Goal: Information Seeking & Learning: Find specific page/section

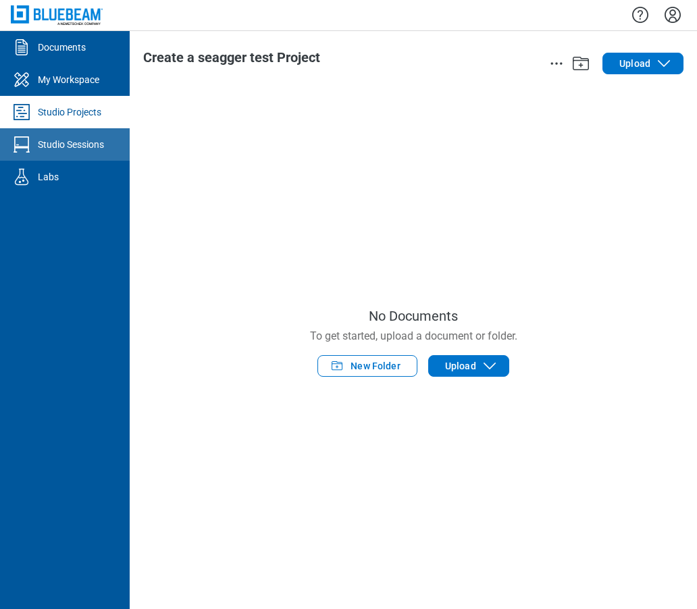
click at [61, 148] on div "Studio Sessions" at bounding box center [71, 145] width 66 height 14
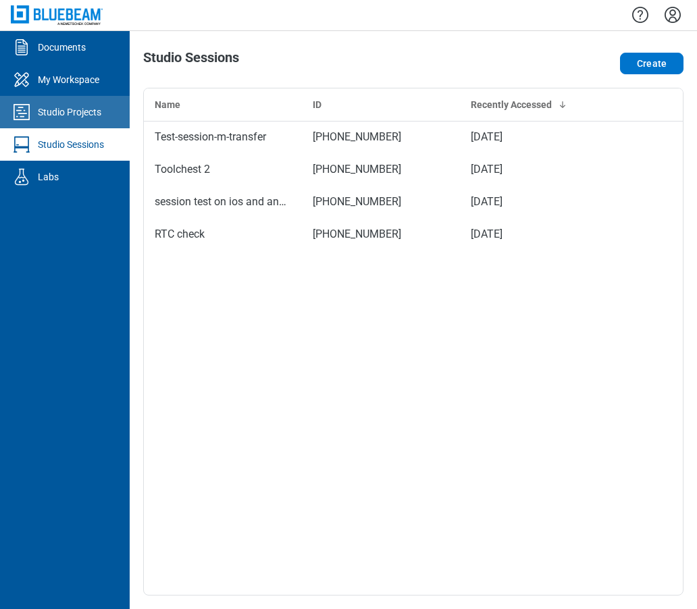
click at [98, 117] on div "Studio Projects" at bounding box center [69, 112] width 63 height 14
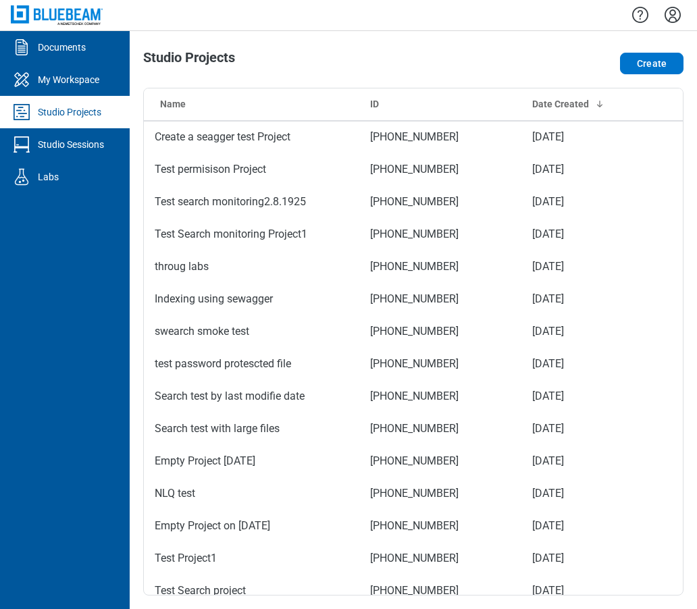
click at [669, 16] on icon "Settings" at bounding box center [673, 15] width 22 height 22
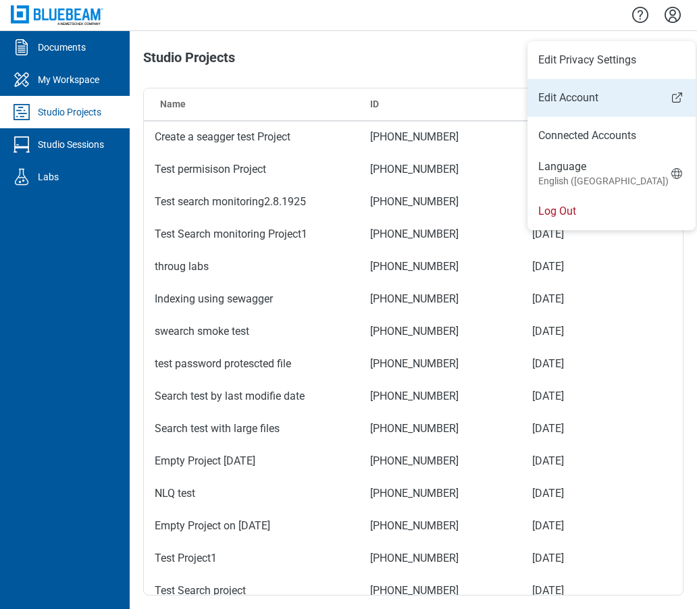
click at [585, 101] on link "Edit Account" at bounding box center [611, 98] width 168 height 16
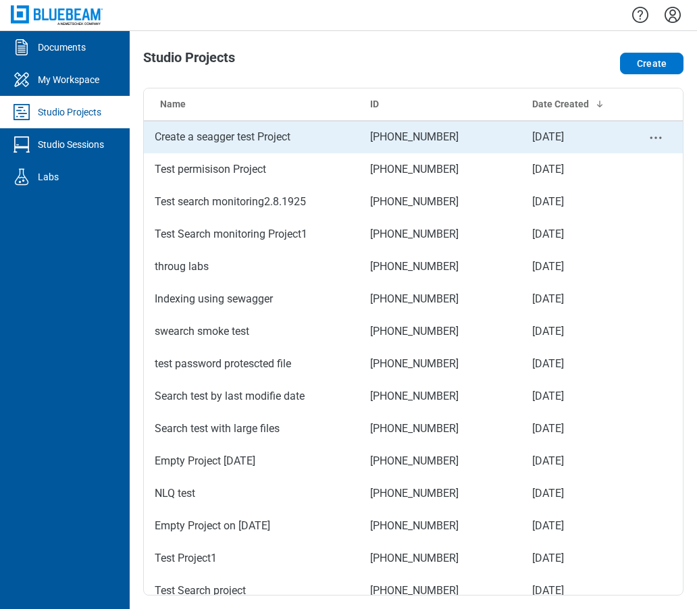
click at [195, 143] on td "Create a seagger test Project" at bounding box center [251, 137] width 215 height 32
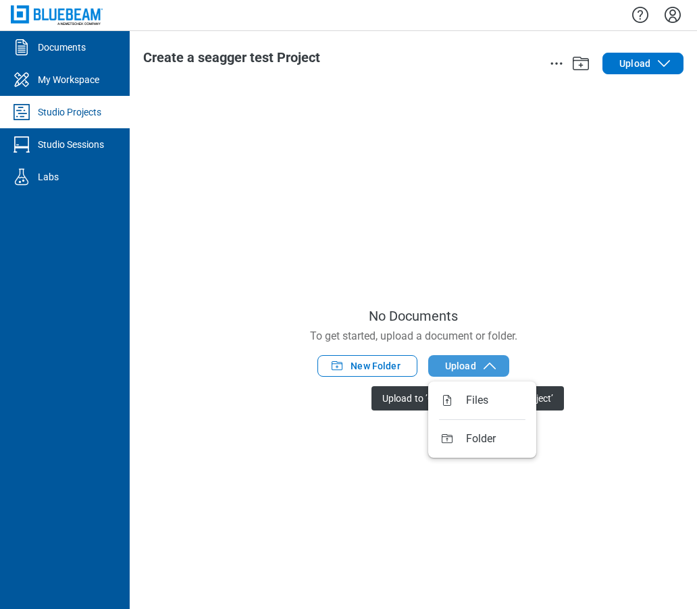
click at [471, 362] on span "Upload" at bounding box center [460, 366] width 31 height 14
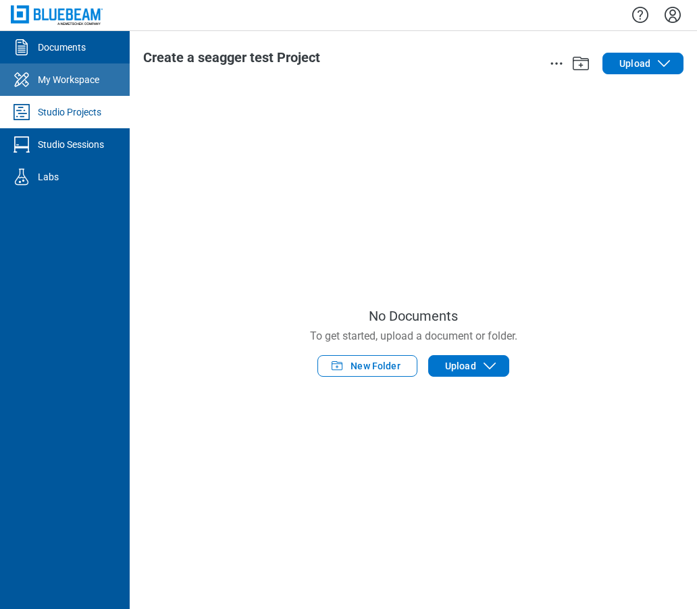
click at [96, 76] on div "My Workspace" at bounding box center [68, 80] width 61 height 14
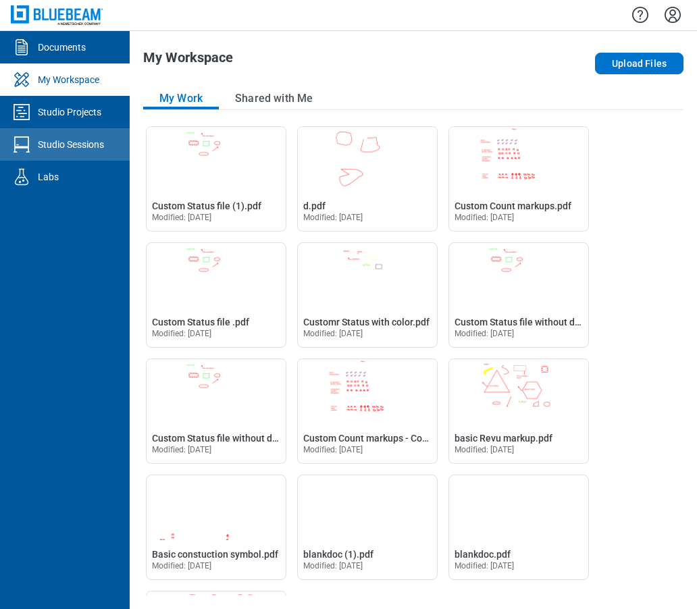
click at [53, 145] on div "Studio Sessions" at bounding box center [71, 145] width 66 height 14
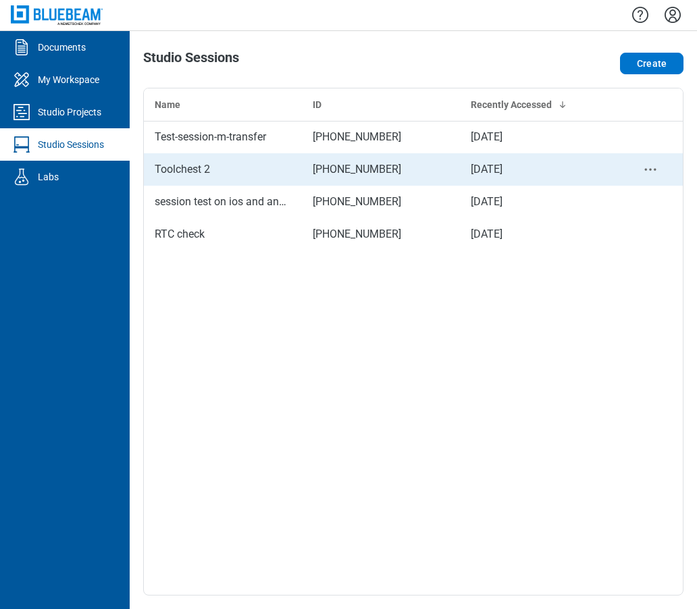
click at [234, 182] on td "Toolchest 2" at bounding box center [223, 169] width 158 height 32
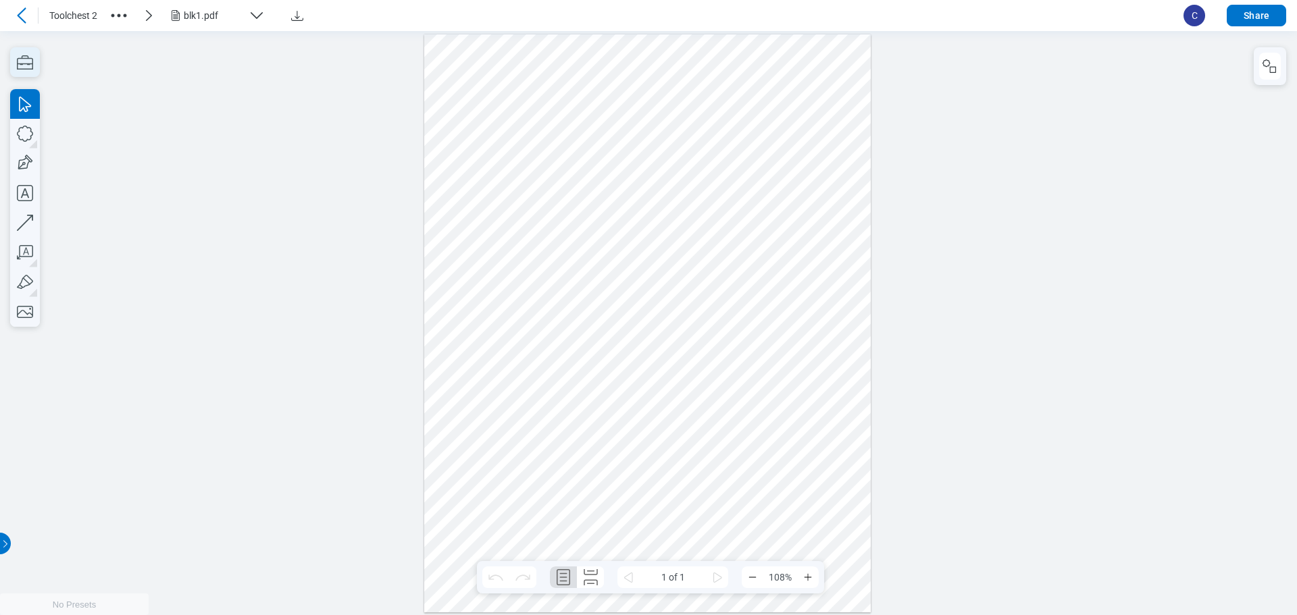
click at [26, 64] on icon "button" at bounding box center [25, 62] width 30 height 30
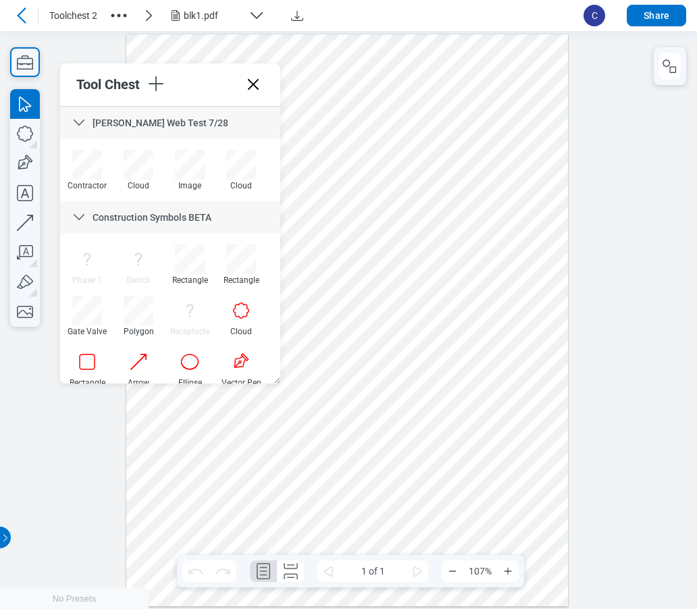
click at [316, 47] on div at bounding box center [347, 320] width 442 height 572
click at [18, 14] on icon at bounding box center [22, 15] width 16 height 16
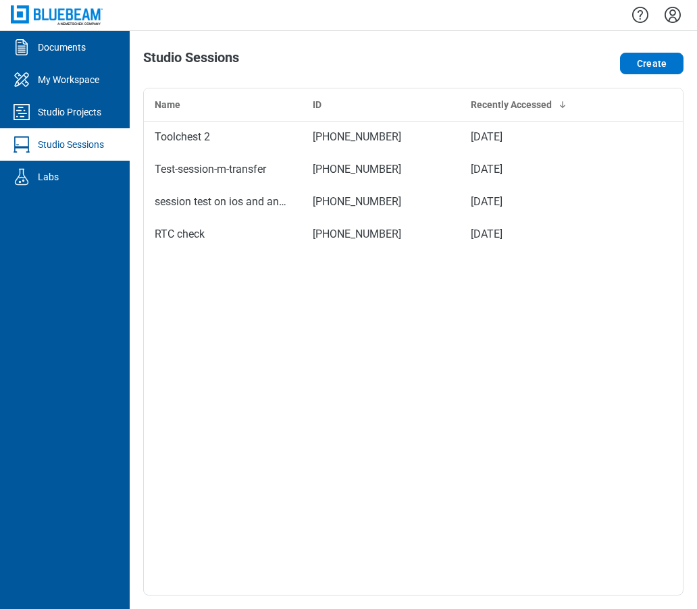
click at [669, 20] on icon "Settings" at bounding box center [673, 15] width 16 height 16
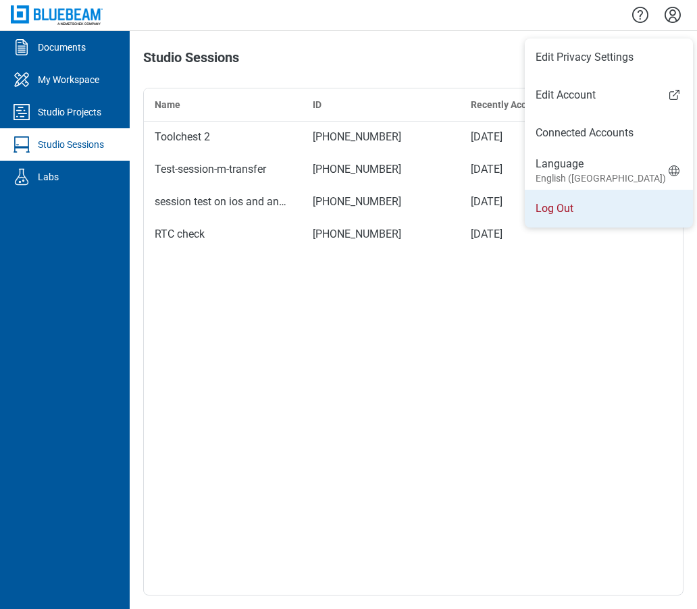
click at [566, 203] on li "Log Out" at bounding box center [609, 209] width 168 height 38
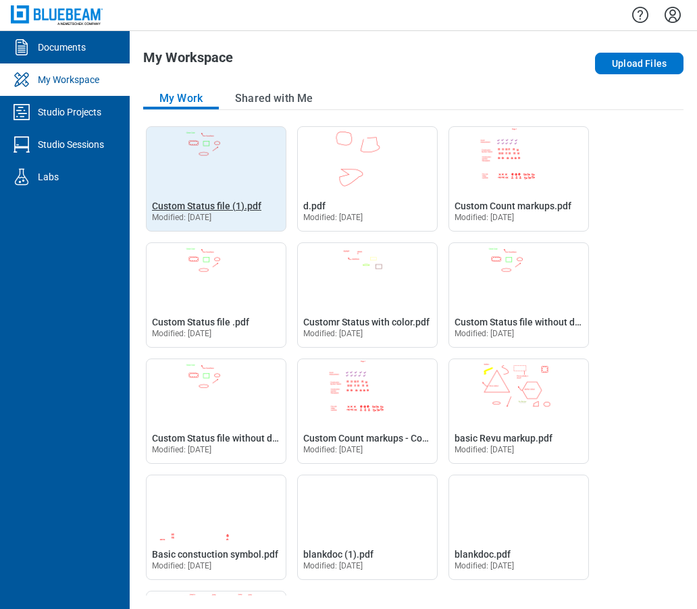
click at [217, 201] on span "Custom Status file (1).pdf" at bounding box center [206, 206] width 109 height 11
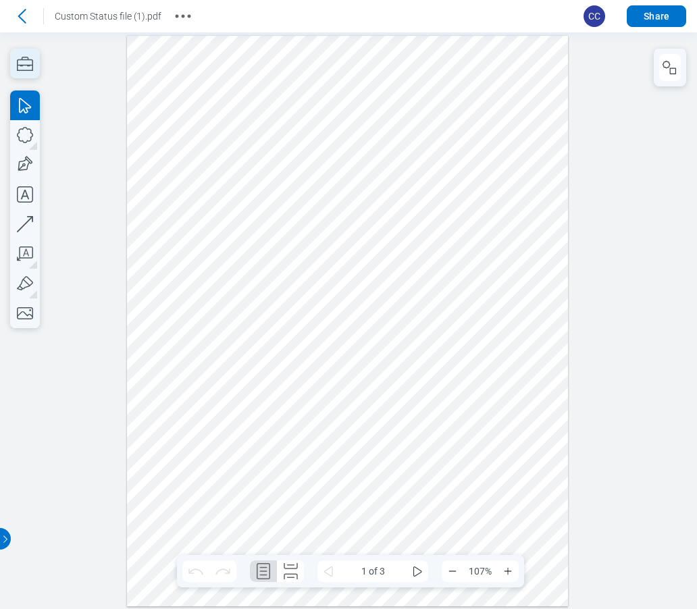
click at [22, 63] on icon "button" at bounding box center [25, 64] width 30 height 30
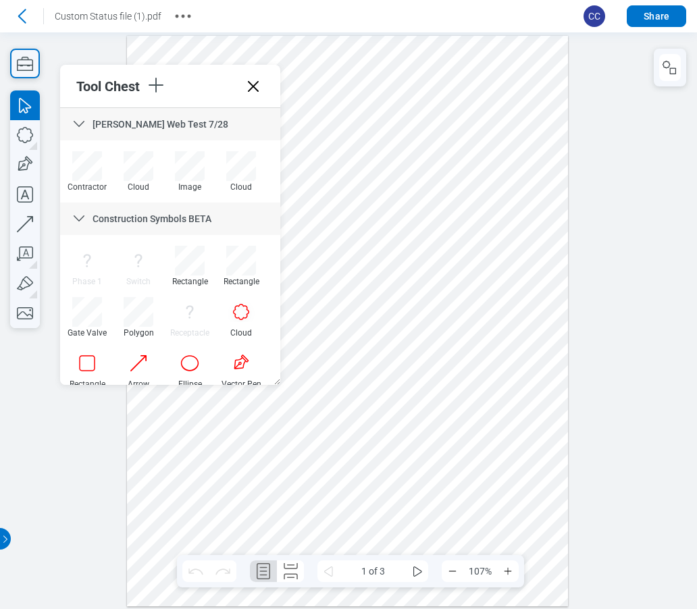
drag, startPoint x: 276, startPoint y: 354, endPoint x: 286, endPoint y: 74, distance: 280.4
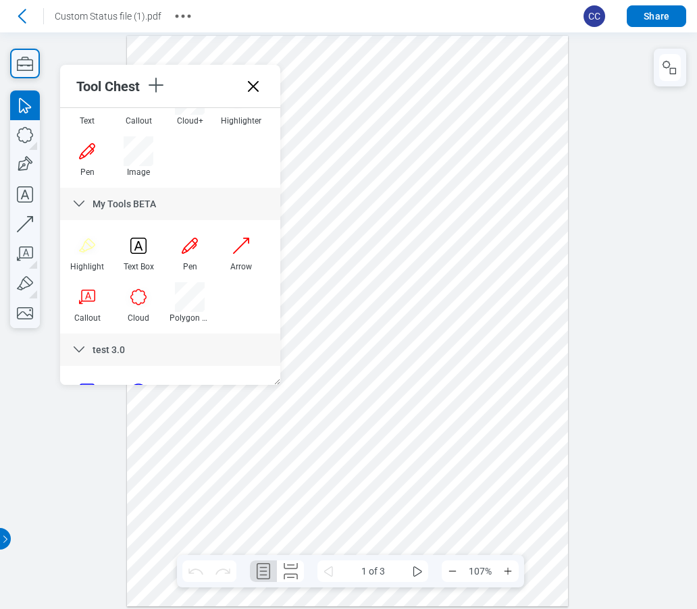
scroll to position [376, 0]
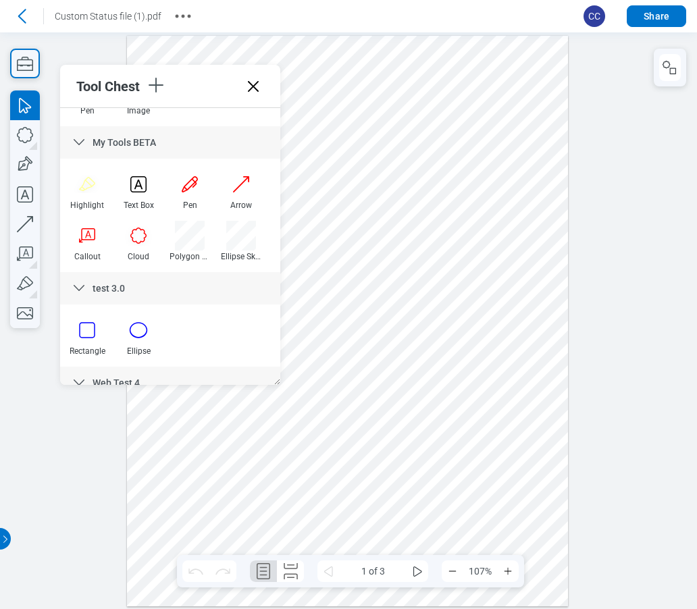
drag, startPoint x: 201, startPoint y: 228, endPoint x: 241, endPoint y: 214, distance: 42.9
click at [201, 228] on div at bounding box center [190, 236] width 30 height 30
click at [413, 72] on div at bounding box center [347, 321] width 441 height 571
click at [460, 70] on div at bounding box center [347, 321] width 441 height 571
click at [453, 97] on div at bounding box center [347, 321] width 441 height 571
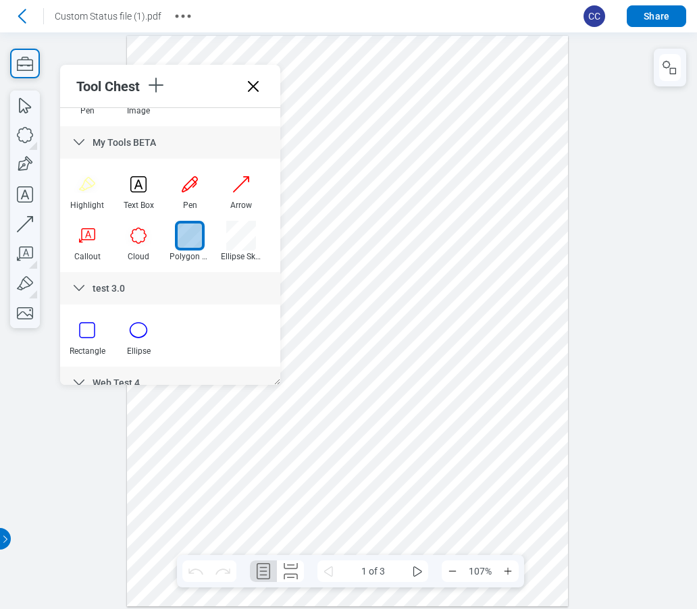
drag, startPoint x: 413, startPoint y: 96, endPoint x: 416, endPoint y: 88, distance: 8.8
click at [413, 95] on div at bounding box center [347, 321] width 441 height 571
click at [415, 74] on div at bounding box center [347, 321] width 441 height 571
drag, startPoint x: 498, startPoint y: 89, endPoint x: 520, endPoint y: 92, distance: 21.8
click at [499, 89] on div at bounding box center [347, 321] width 441 height 571
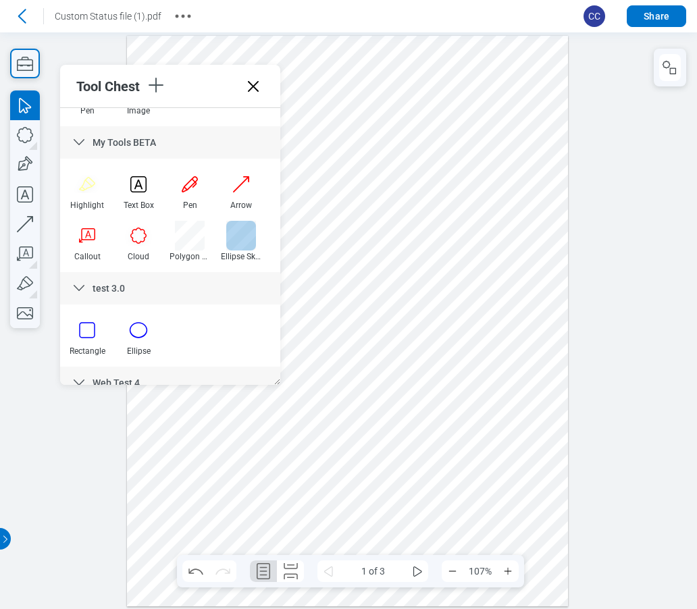
drag, startPoint x: 247, startPoint y: 234, endPoint x: 317, endPoint y: 164, distance: 98.9
click at [247, 234] on div at bounding box center [241, 236] width 30 height 30
click at [490, 75] on div at bounding box center [347, 321] width 441 height 571
click at [518, 70] on div at bounding box center [347, 321] width 441 height 571
click at [520, 95] on div at bounding box center [347, 321] width 441 height 571
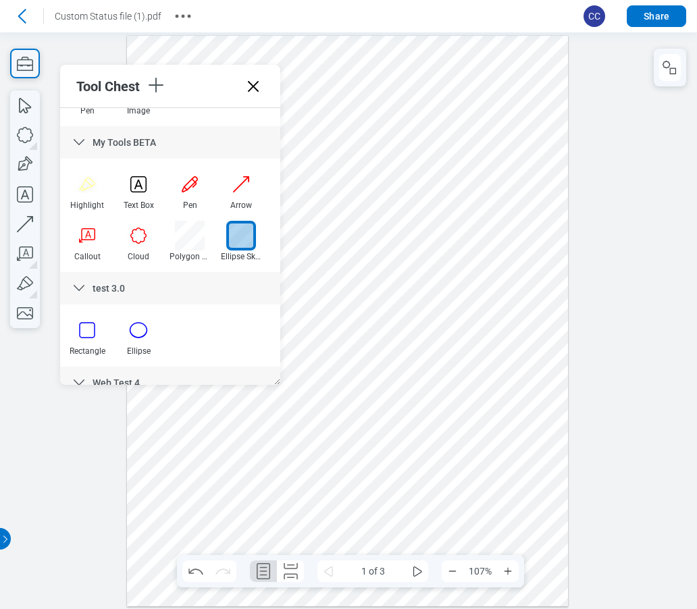
click at [492, 97] on div at bounding box center [347, 321] width 441 height 571
click at [490, 77] on div at bounding box center [347, 321] width 441 height 571
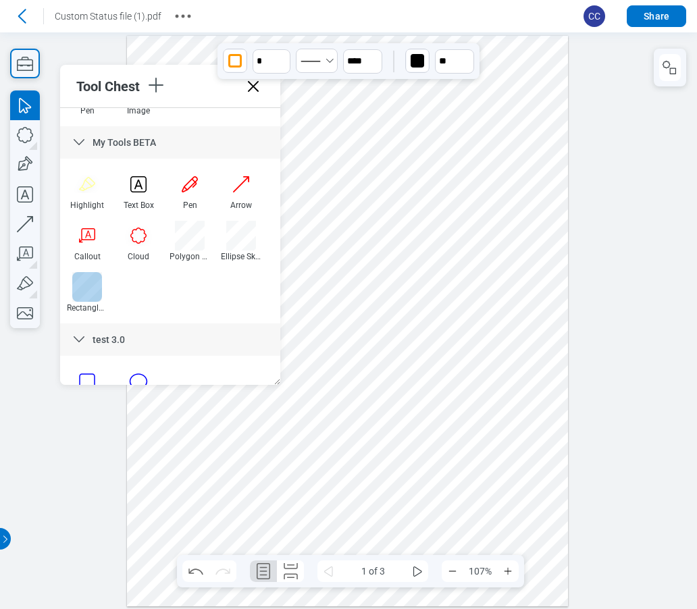
click at [93, 287] on div at bounding box center [87, 287] width 30 height 30
click at [145, 285] on div at bounding box center [139, 287] width 30 height 30
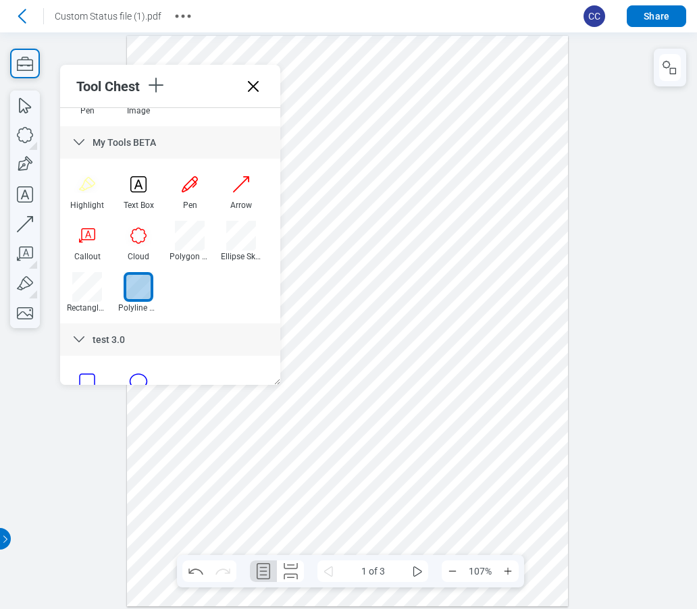
click at [325, 232] on div at bounding box center [347, 321] width 441 height 571
click at [340, 222] on div at bounding box center [347, 321] width 441 height 571
drag, startPoint x: 349, startPoint y: 230, endPoint x: 359, endPoint y: 224, distance: 11.2
click at [350, 230] on div at bounding box center [347, 321] width 441 height 571
click at [360, 221] on div at bounding box center [347, 321] width 441 height 571
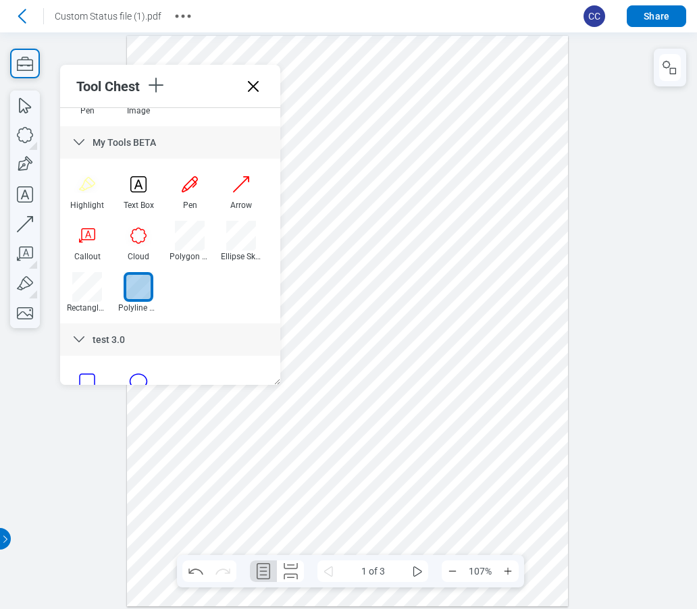
click at [364, 220] on div at bounding box center [347, 321] width 441 height 571
click at [371, 233] on div at bounding box center [347, 321] width 441 height 571
click at [378, 230] on div at bounding box center [347, 321] width 441 height 571
click at [138, 291] on div at bounding box center [139, 287] width 30 height 30
click at [335, 242] on div at bounding box center [347, 321] width 441 height 571
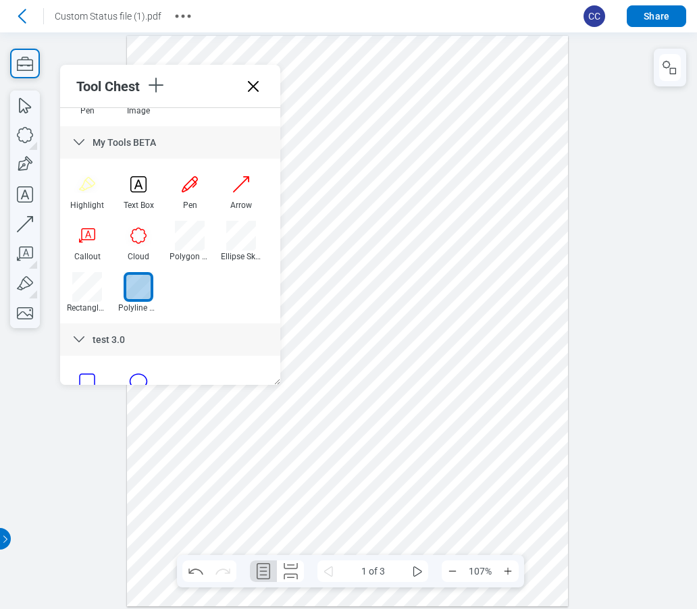
drag, startPoint x: 350, startPoint y: 220, endPoint x: 365, endPoint y: 228, distance: 16.6
click at [352, 220] on div at bounding box center [347, 321] width 441 height 571
click at [365, 228] on div at bounding box center [347, 321] width 441 height 571
click at [380, 214] on div at bounding box center [347, 321] width 441 height 571
click at [409, 229] on div at bounding box center [347, 321] width 441 height 571
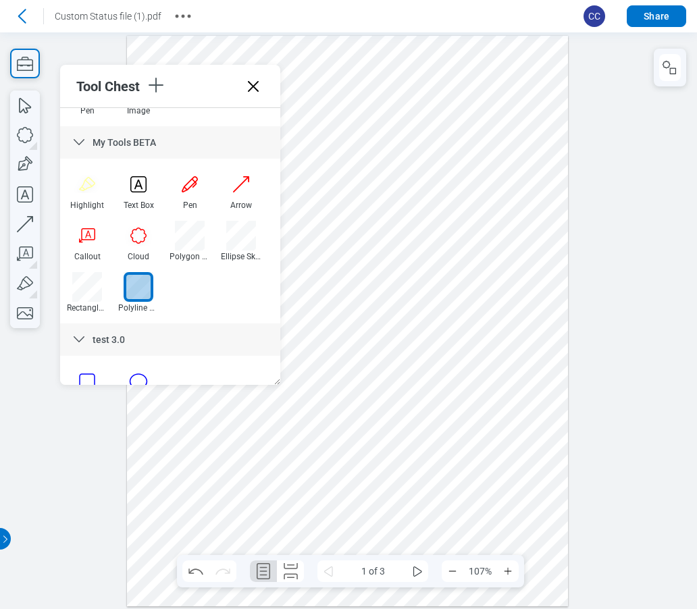
click at [409, 229] on div at bounding box center [347, 321] width 441 height 571
click at [662, 68] on icon "button" at bounding box center [670, 67] width 16 height 16
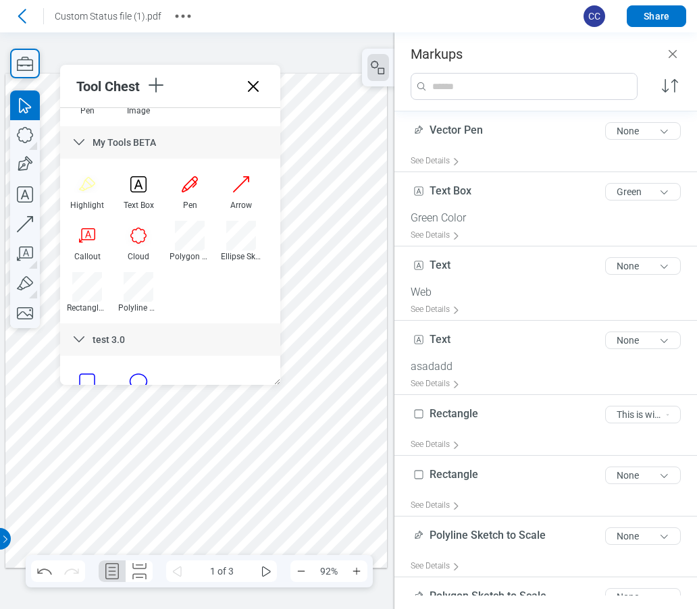
click at [303, 342] on div at bounding box center [196, 321] width 382 height 494
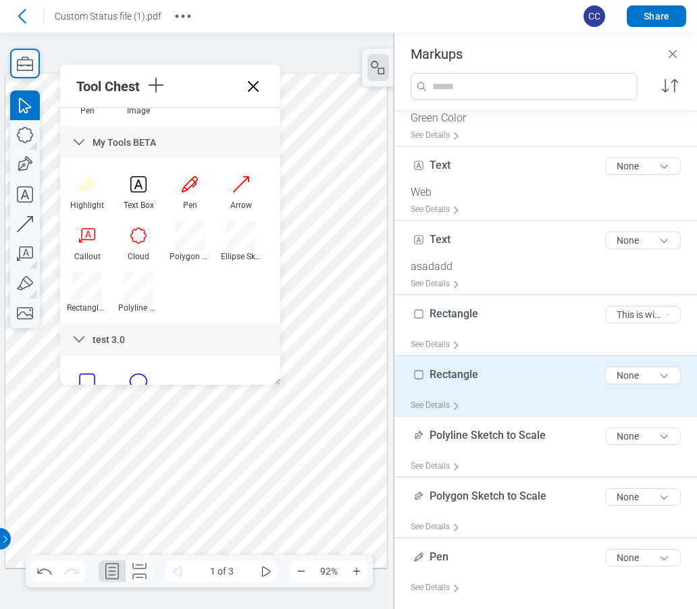
scroll to position [338, 0]
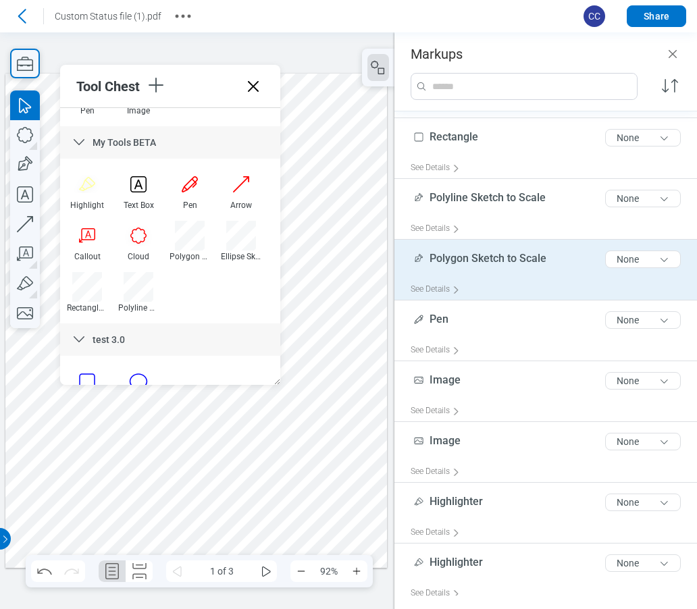
click at [494, 269] on div "Polygon Sketch to Scale 23 of 300 characters None" at bounding box center [551, 262] width 281 height 34
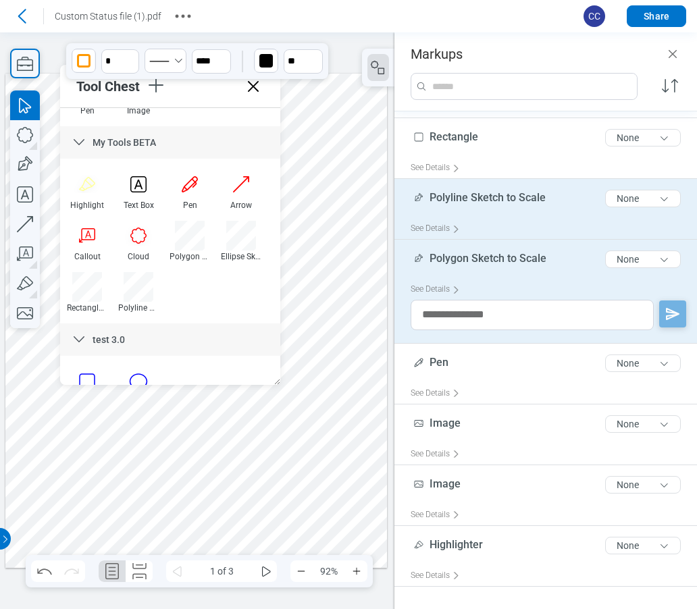
click at [483, 213] on div "Polyline Sketch to Scale 24 of 300 characters None" at bounding box center [551, 201] width 281 height 34
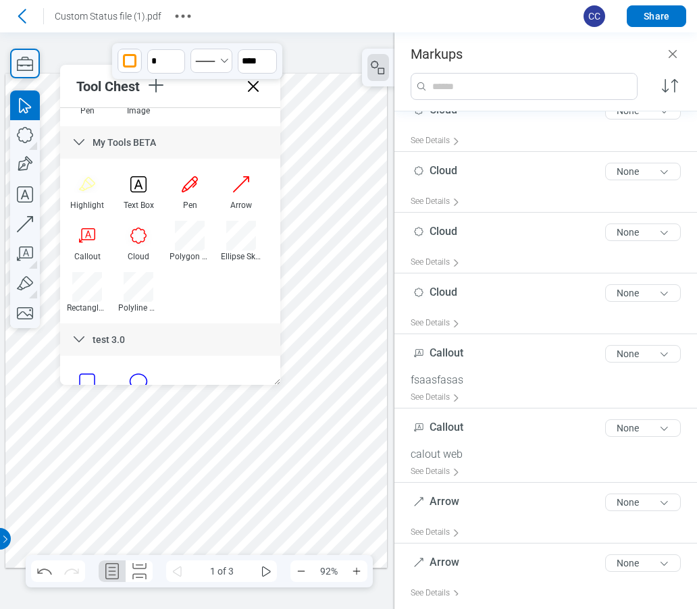
scroll to position [1434, 0]
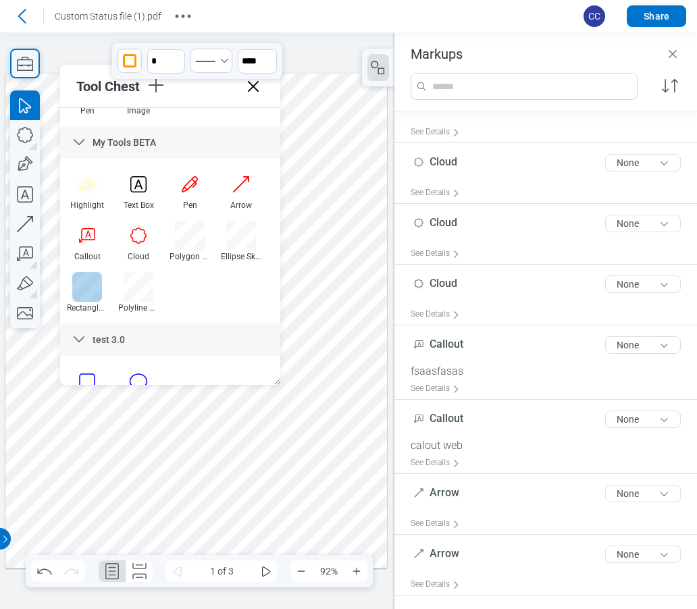
click at [88, 289] on div at bounding box center [87, 287] width 30 height 30
drag, startPoint x: 323, startPoint y: 353, endPoint x: 362, endPoint y: 382, distance: 48.2
click at [329, 361] on div at bounding box center [196, 321] width 382 height 494
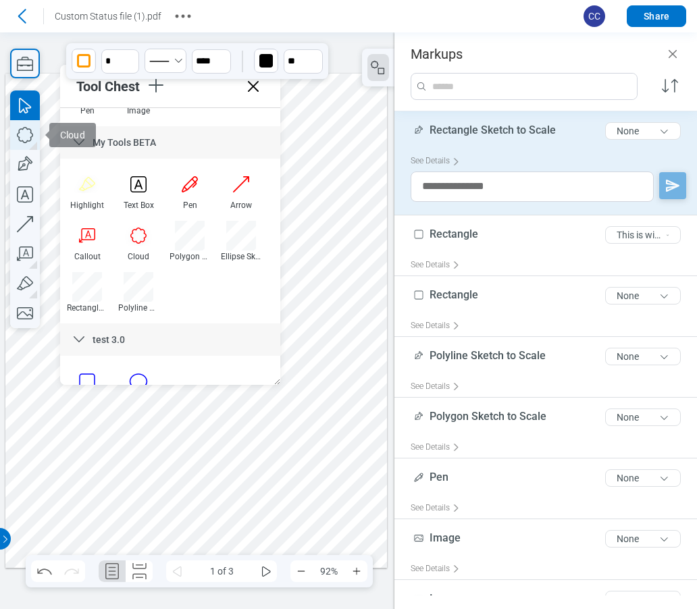
click at [32, 131] on icon "button" at bounding box center [25, 135] width 30 height 30
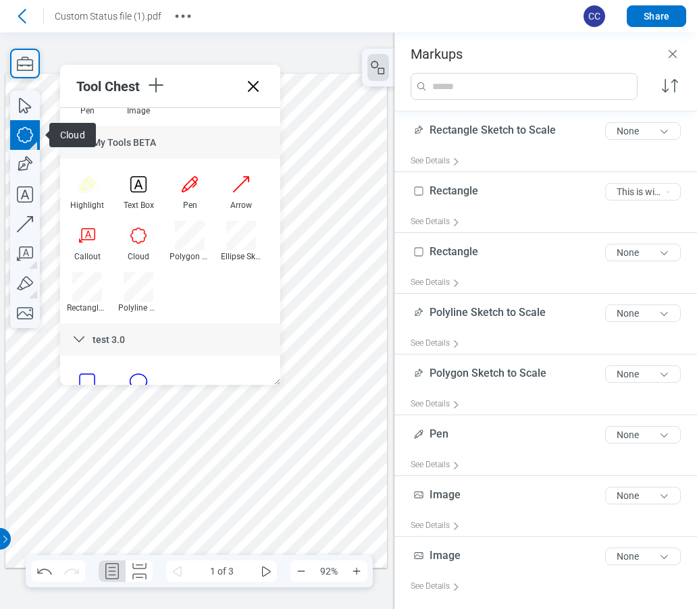
click at [28, 138] on icon "button" at bounding box center [25, 135] width 30 height 30
drag, startPoint x: 331, startPoint y: 386, endPoint x: 343, endPoint y: 407, distance: 24.2
click at [343, 407] on div at bounding box center [196, 321] width 382 height 494
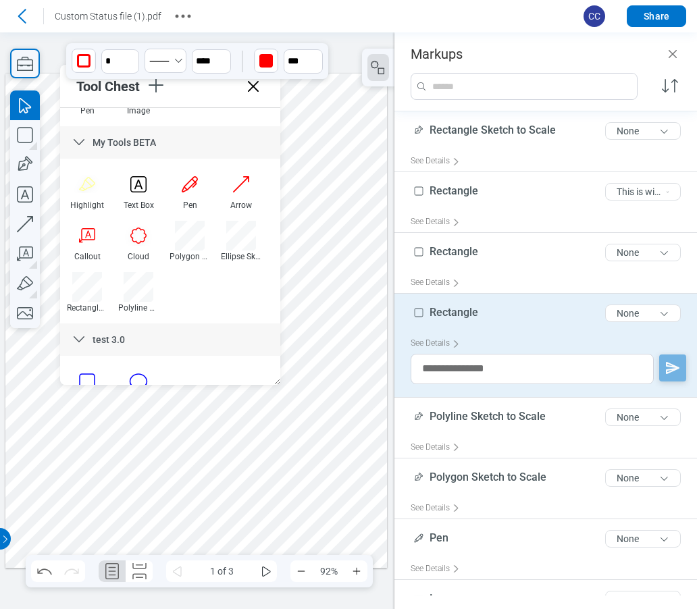
click at [359, 423] on div at bounding box center [196, 321] width 382 height 494
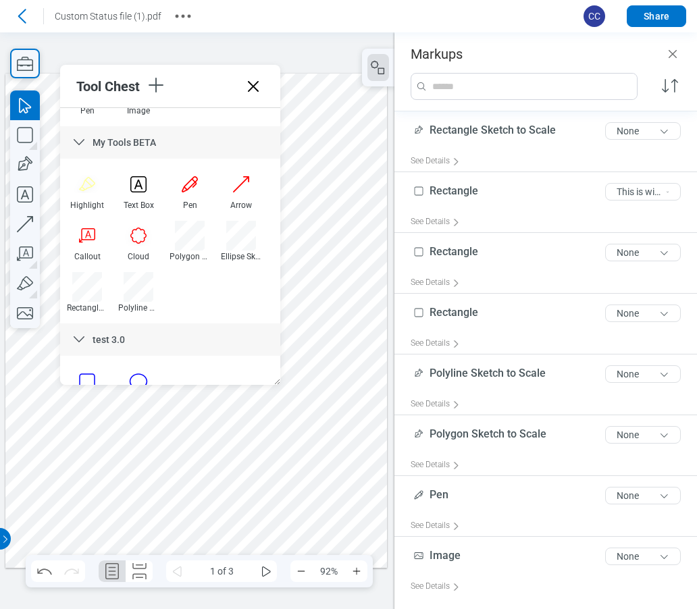
click at [323, 361] on div at bounding box center [196, 321] width 382 height 494
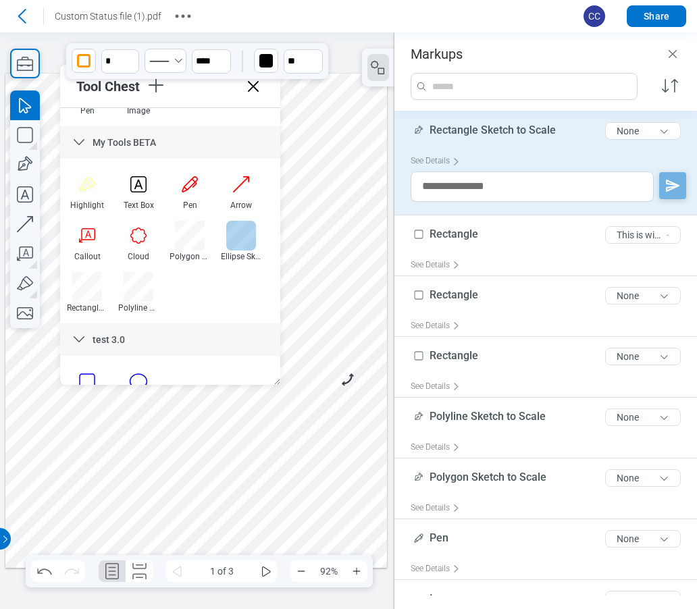
drag, startPoint x: 232, startPoint y: 236, endPoint x: 306, endPoint y: 271, distance: 82.2
click at [232, 236] on div at bounding box center [241, 236] width 30 height 30
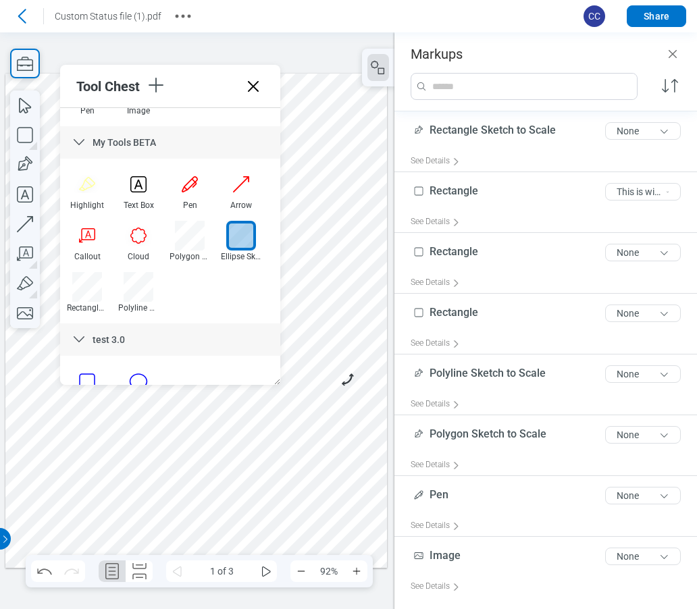
drag, startPoint x: 346, startPoint y: 428, endPoint x: 365, endPoint y: 450, distance: 29.2
click at [354, 441] on div at bounding box center [196, 321] width 382 height 494
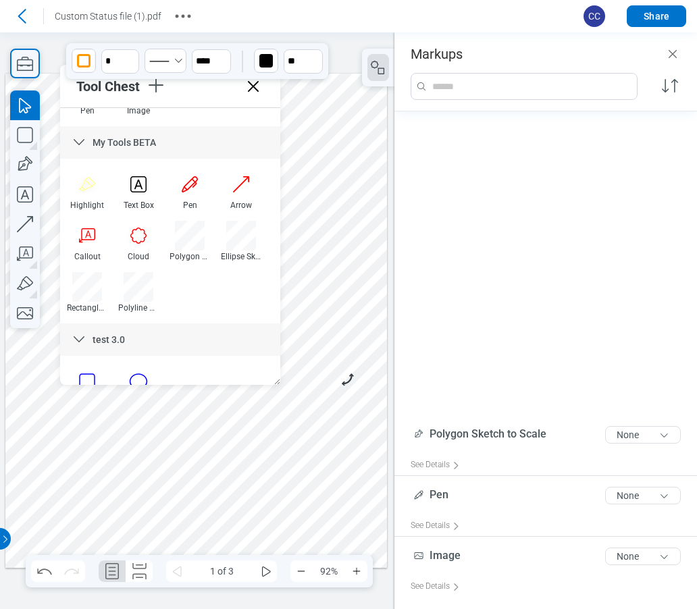
scroll to position [679, 0]
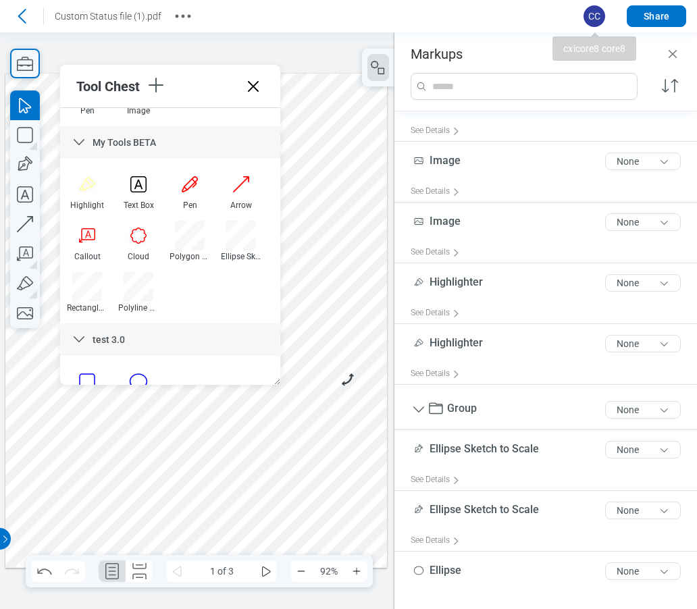
click at [350, 428] on div at bounding box center [196, 321] width 382 height 494
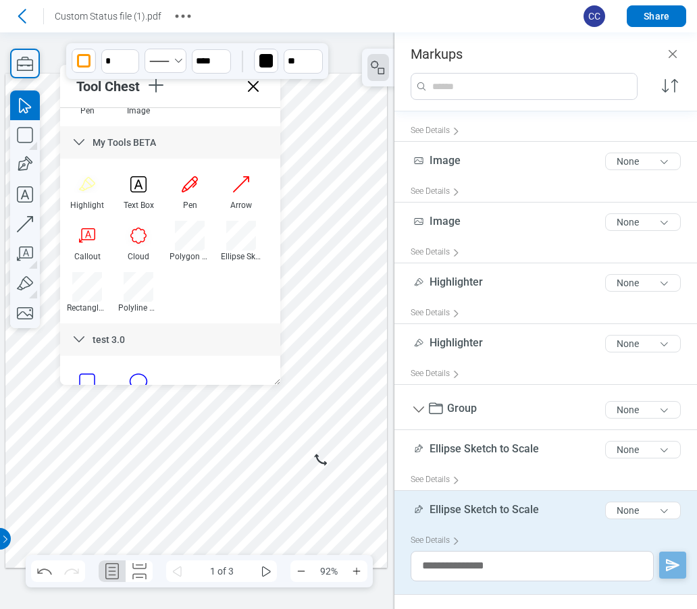
click at [346, 477] on div at bounding box center [196, 321] width 382 height 494
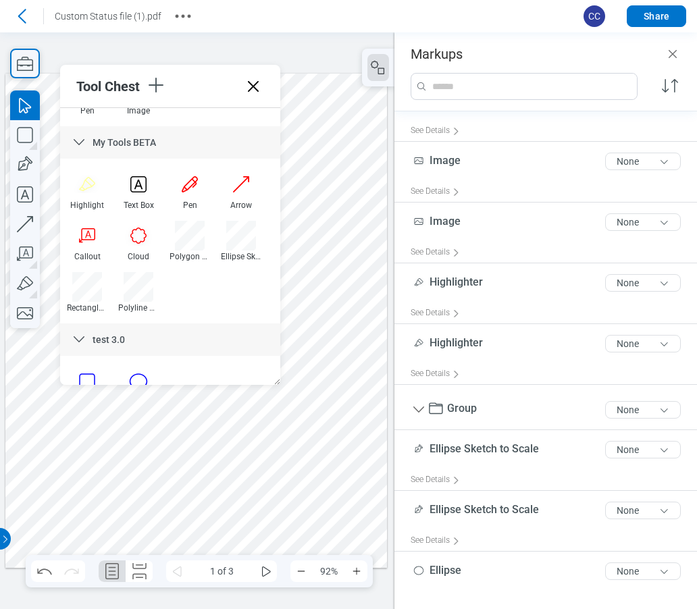
click at [255, 82] on icon at bounding box center [253, 87] width 22 height 22
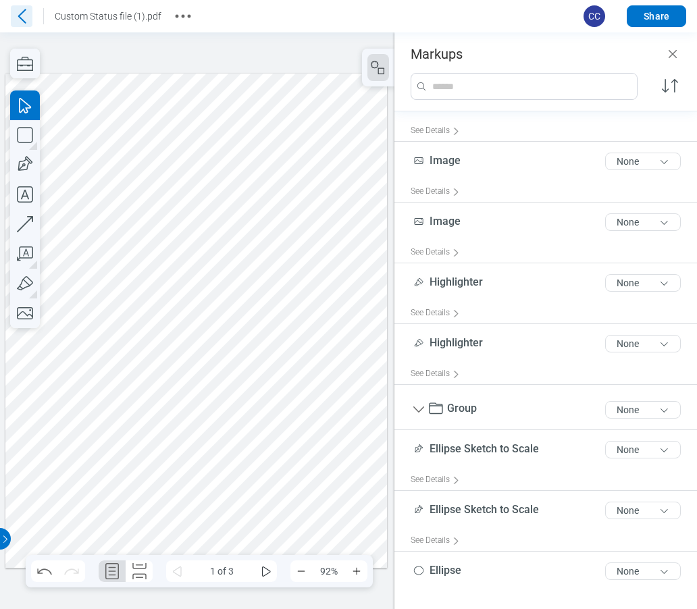
click at [26, 16] on icon at bounding box center [22, 16] width 22 height 22
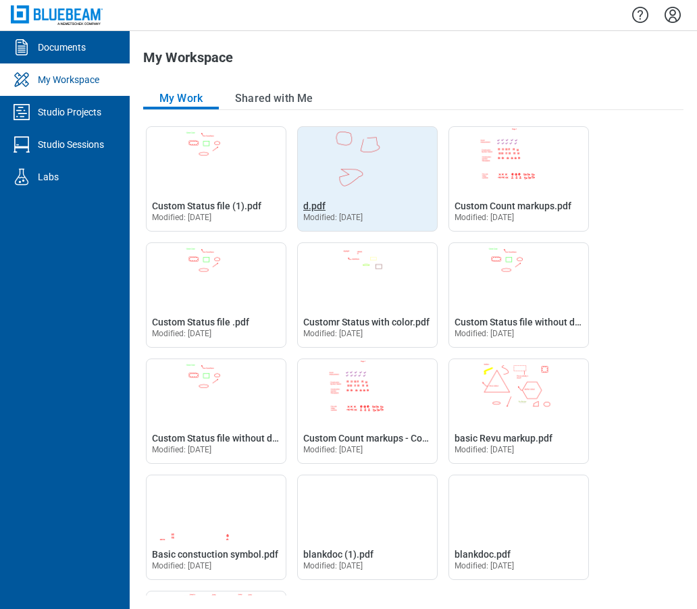
click at [309, 202] on span "d.pdf" at bounding box center [314, 206] width 22 height 11
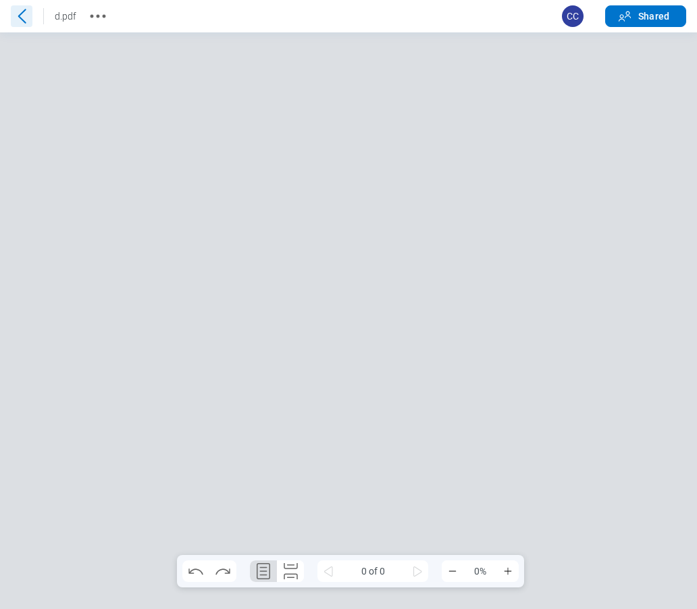
click at [24, 20] on icon at bounding box center [22, 16] width 22 height 22
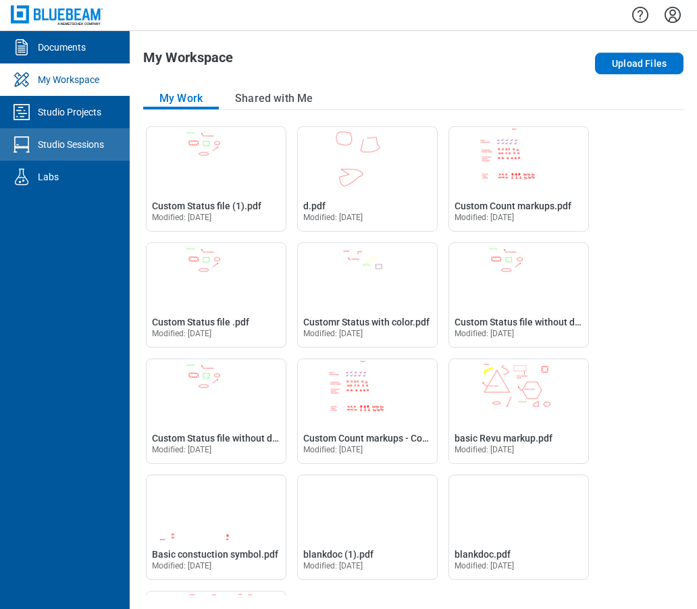
click at [62, 144] on div "Studio Sessions" at bounding box center [71, 145] width 66 height 14
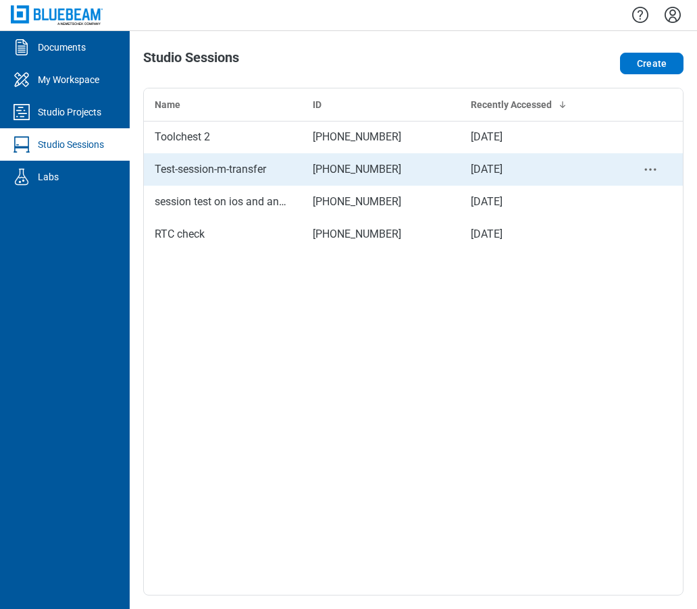
click at [228, 170] on div "Test-session-m-transfer" at bounding box center [223, 169] width 136 height 16
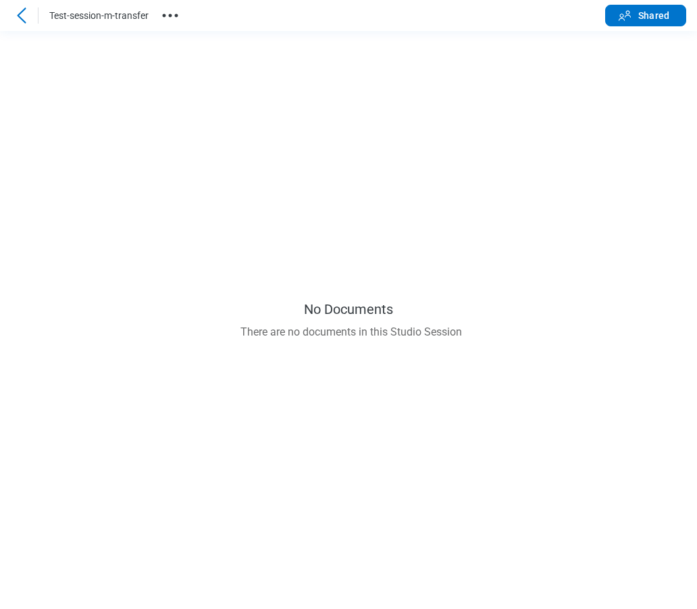
click at [22, 18] on icon at bounding box center [22, 15] width 16 height 16
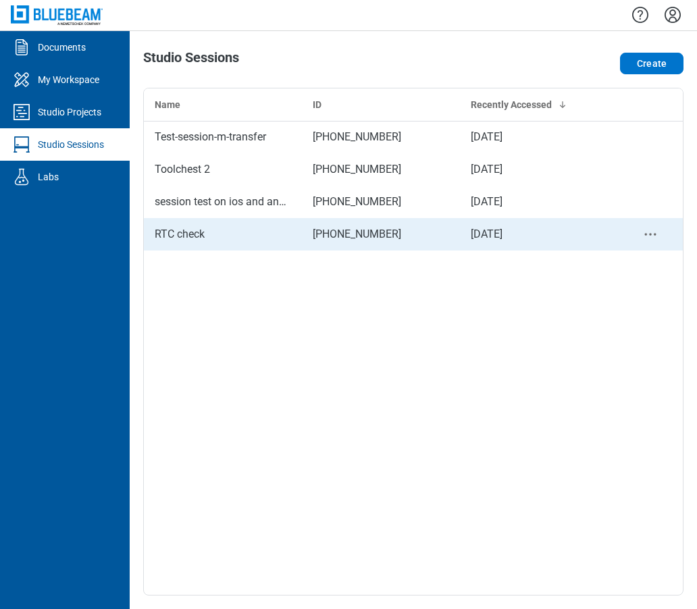
click at [210, 233] on div "RTC check" at bounding box center [223, 234] width 136 height 16
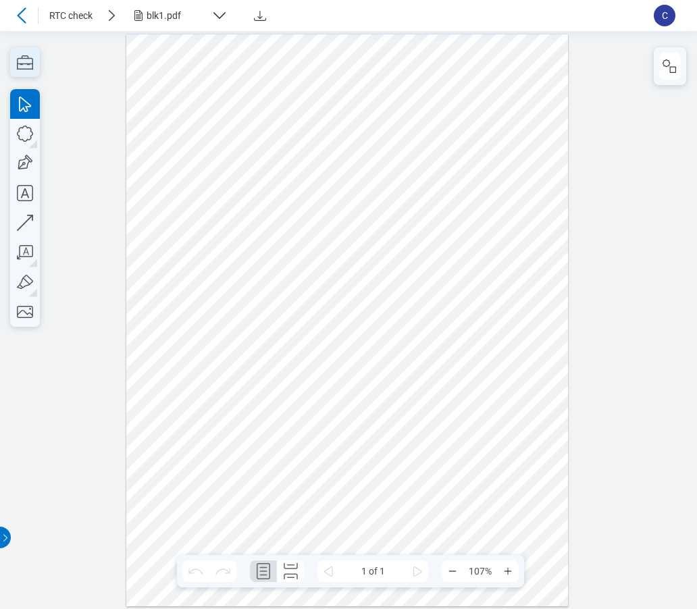
click at [24, 64] on icon "button" at bounding box center [25, 62] width 30 height 30
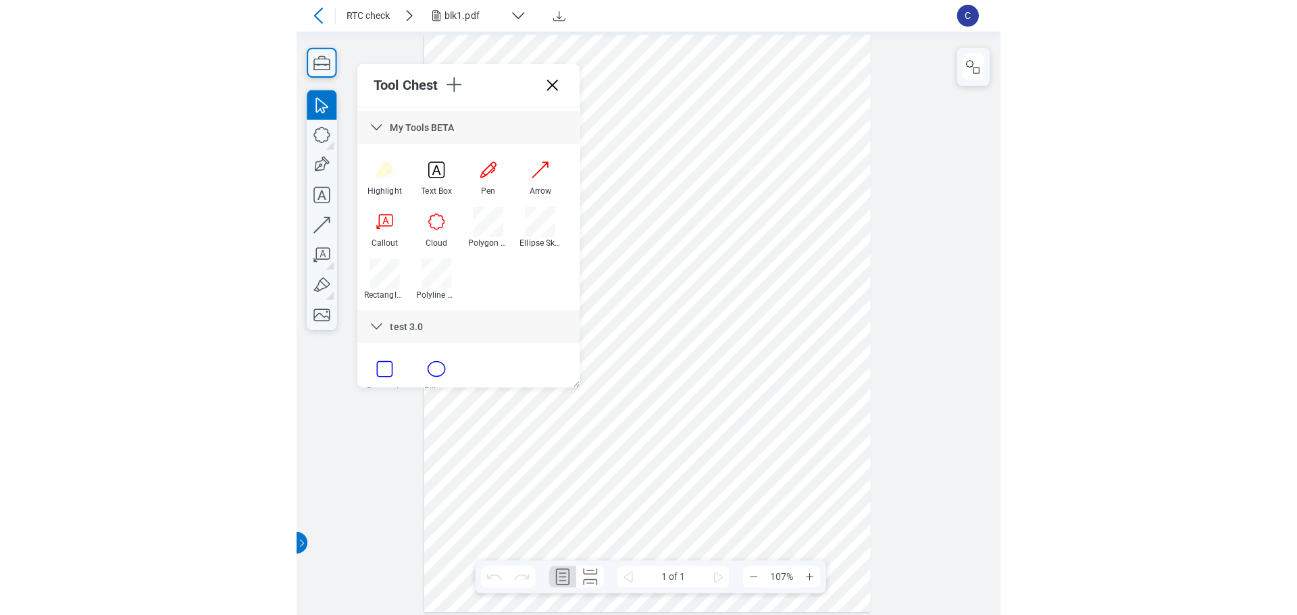
scroll to position [416, 0]
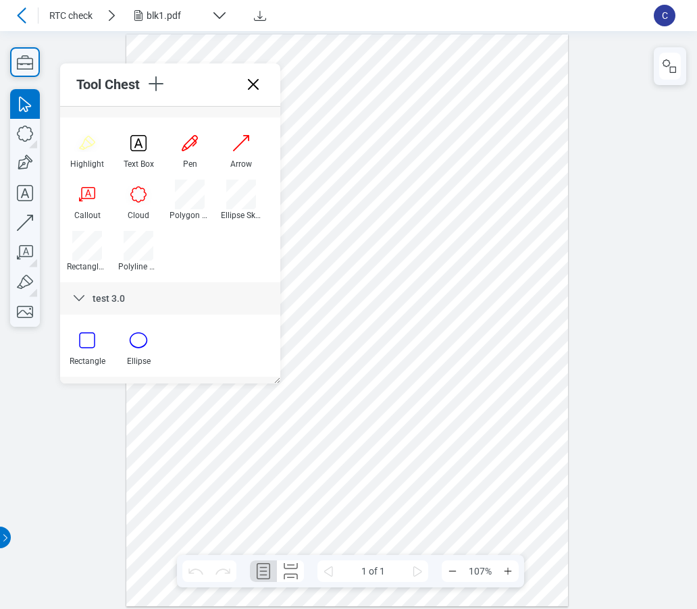
drag, startPoint x: 273, startPoint y: 140, endPoint x: 290, endPoint y: 153, distance: 21.2
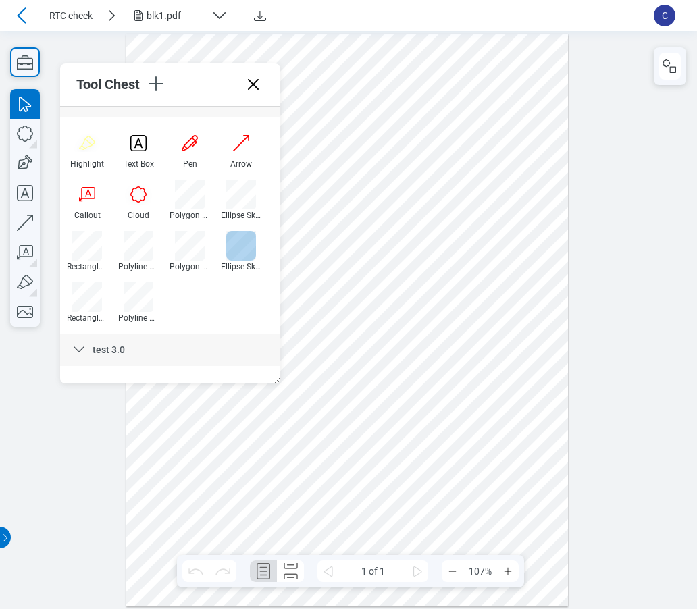
click at [236, 253] on div at bounding box center [241, 246] width 30 height 30
drag, startPoint x: 194, startPoint y: 463, endPoint x: 235, endPoint y: 445, distance: 44.2
click at [207, 455] on div at bounding box center [347, 320] width 442 height 572
drag, startPoint x: 206, startPoint y: 453, endPoint x: 238, endPoint y: 445, distance: 33.4
click at [238, 445] on div at bounding box center [347, 320] width 442 height 572
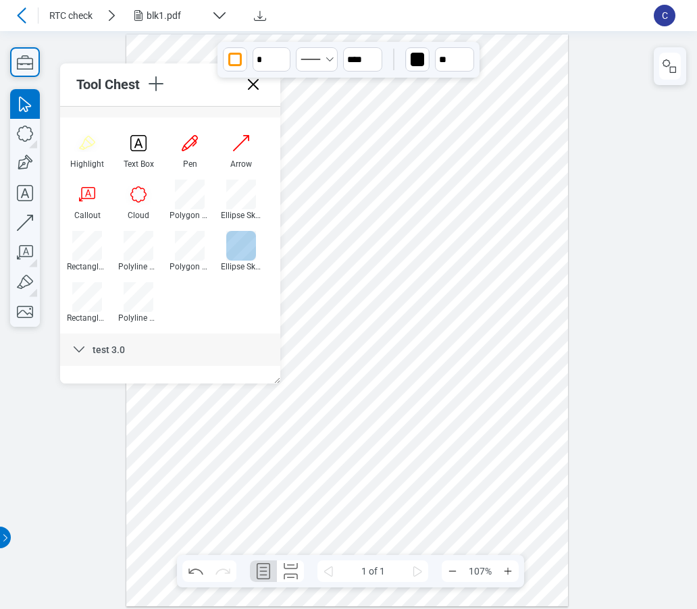
click at [235, 253] on div at bounding box center [241, 246] width 30 height 30
drag, startPoint x: 296, startPoint y: 462, endPoint x: 348, endPoint y: 514, distance: 73.1
click at [348, 514] on div at bounding box center [347, 320] width 442 height 572
click at [88, 294] on div at bounding box center [87, 297] width 30 height 30
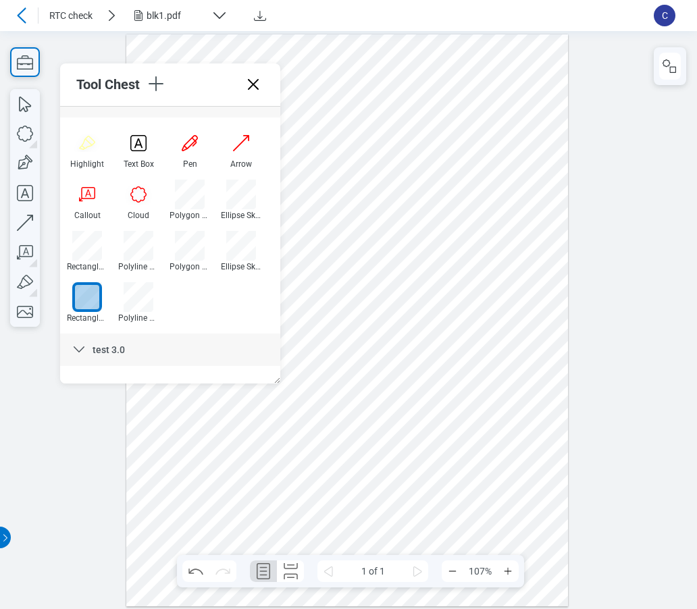
drag, startPoint x: 408, startPoint y: 460, endPoint x: 467, endPoint y: 510, distance: 77.6
click at [467, 510] on div at bounding box center [347, 320] width 442 height 572
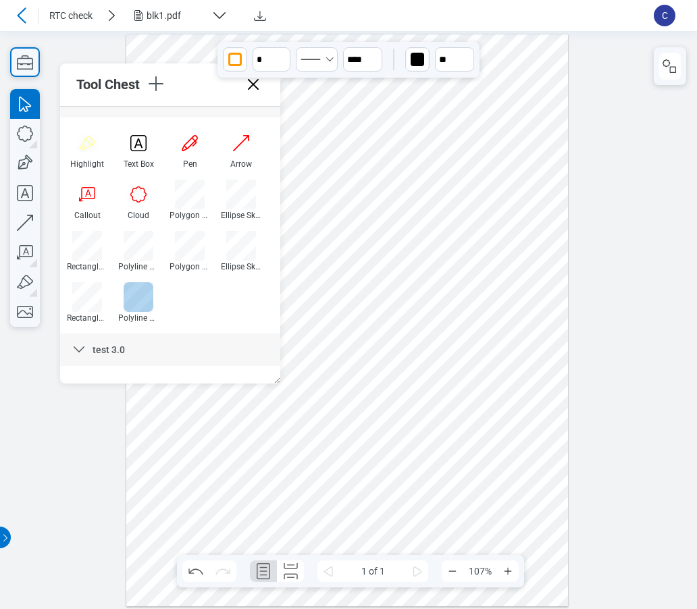
drag, startPoint x: 139, startPoint y: 302, endPoint x: 386, endPoint y: 346, distance: 251.2
click at [139, 302] on div at bounding box center [139, 297] width 30 height 30
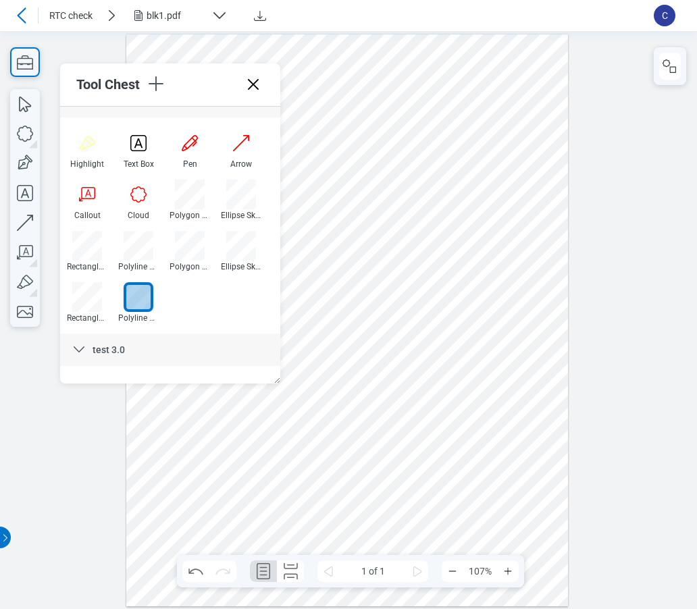
drag, startPoint x: 458, startPoint y: 413, endPoint x: 503, endPoint y: 363, distance: 67.4
click at [459, 411] on div at bounding box center [347, 320] width 442 height 572
drag, startPoint x: 506, startPoint y: 359, endPoint x: 523, endPoint y: 400, distance: 44.2
click at [507, 360] on div at bounding box center [347, 320] width 442 height 572
click at [526, 428] on div at bounding box center [347, 320] width 442 height 572
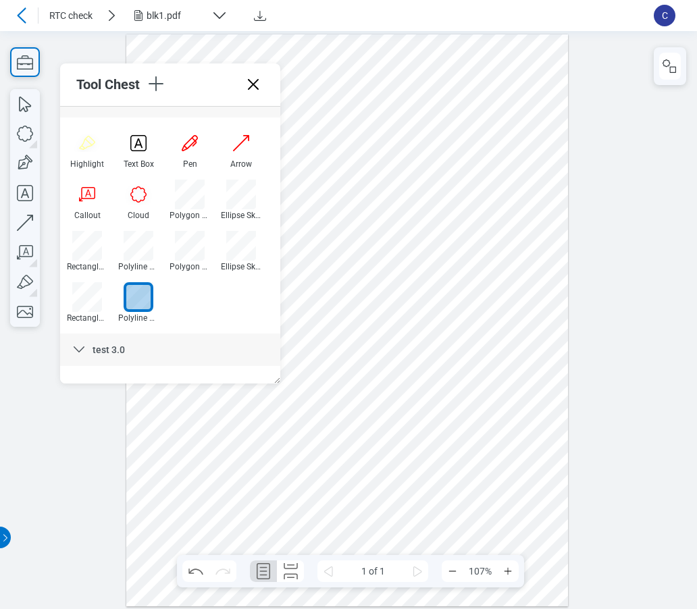
drag, startPoint x: 460, startPoint y: 438, endPoint x: 459, endPoint y: 427, distance: 11.6
click at [459, 434] on div at bounding box center [347, 320] width 442 height 572
click at [463, 411] on div at bounding box center [347, 320] width 442 height 572
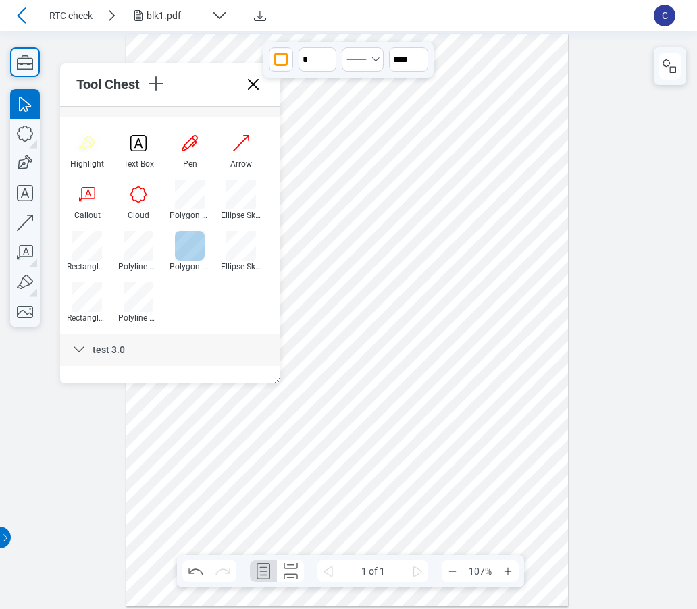
click at [184, 251] on div at bounding box center [190, 246] width 30 height 30
drag, startPoint x: 500, startPoint y: 488, endPoint x: 521, endPoint y: 457, distance: 37.5
click at [500, 486] on div at bounding box center [347, 320] width 442 height 572
drag, startPoint x: 532, startPoint y: 441, endPoint x: 536, endPoint y: 488, distance: 47.4
click at [533, 443] on div at bounding box center [347, 320] width 442 height 572
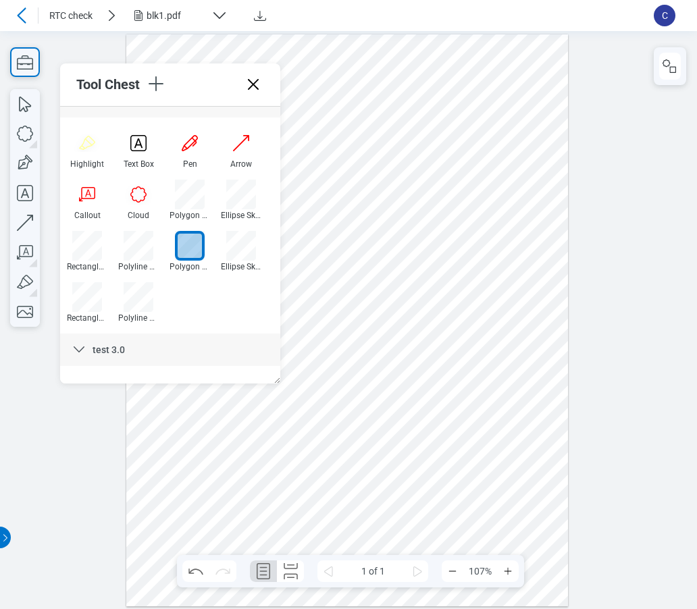
click at [538, 509] on div at bounding box center [347, 320] width 442 height 572
click at [490, 521] on div at bounding box center [347, 320] width 442 height 572
click at [501, 488] on div at bounding box center [347, 320] width 442 height 572
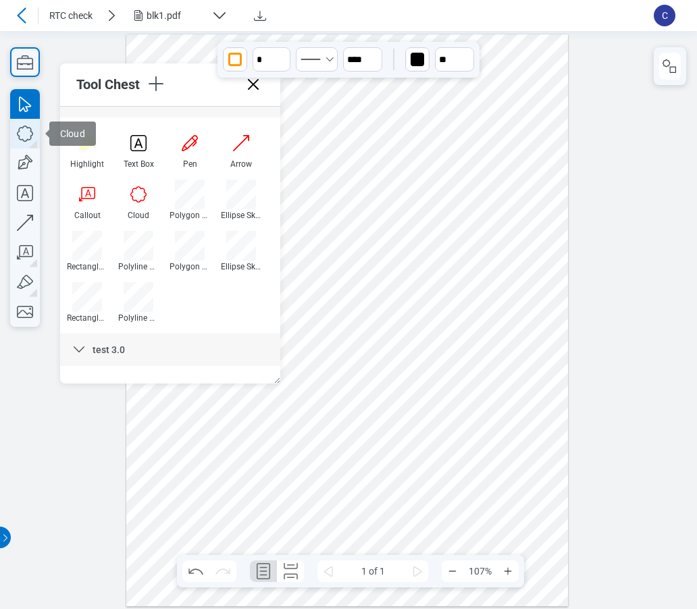
click at [18, 126] on icon "button" at bounding box center [25, 134] width 30 height 30
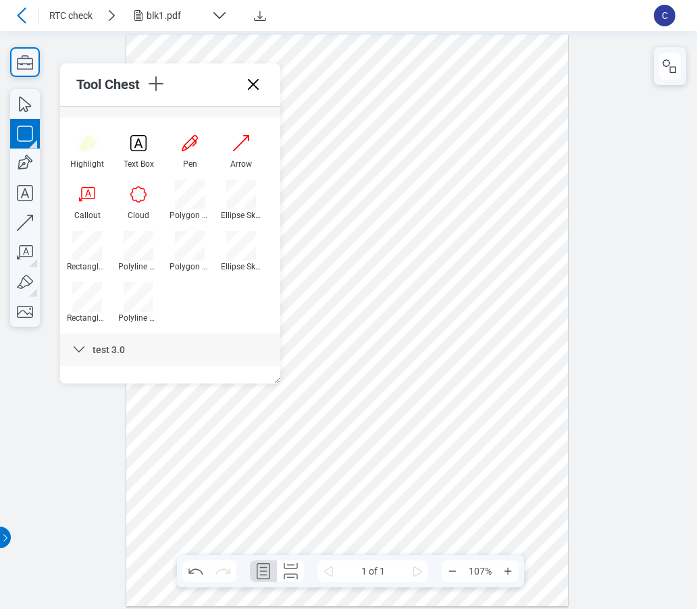
drag, startPoint x: 438, startPoint y: 278, endPoint x: 486, endPoint y: 308, distance: 55.8
click at [486, 308] on div at bounding box center [347, 320] width 442 height 572
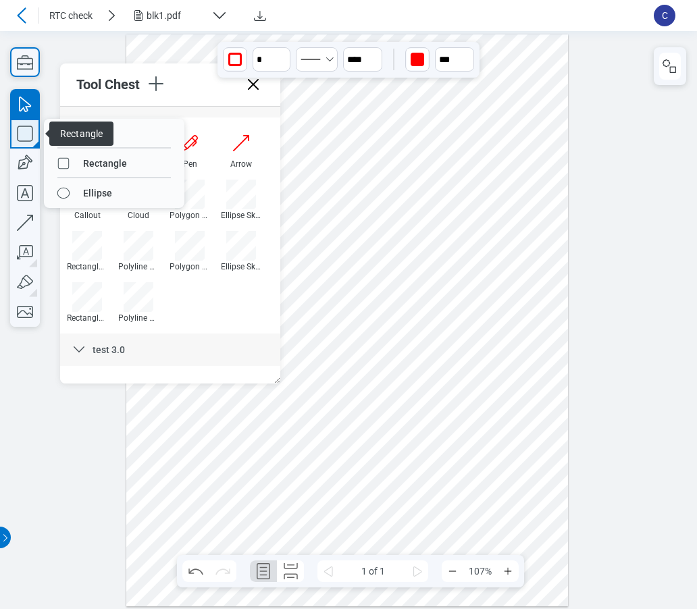
click at [22, 132] on icon "button" at bounding box center [25, 134] width 30 height 30
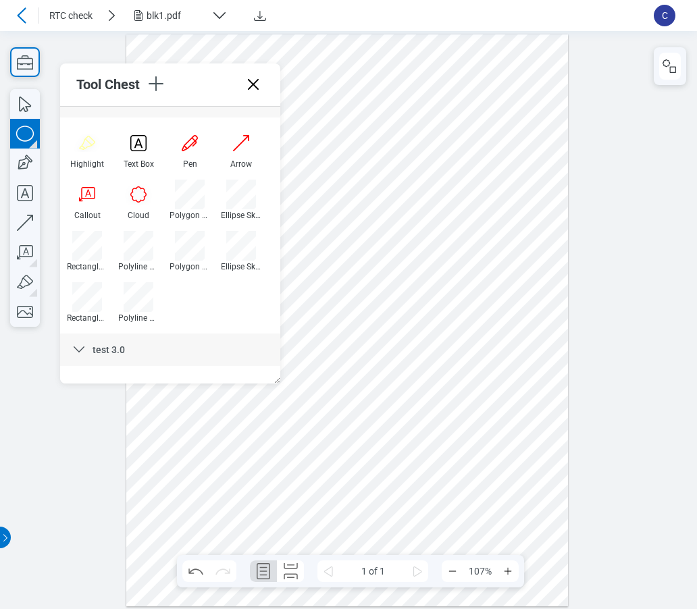
drag, startPoint x: 499, startPoint y: 250, endPoint x: 520, endPoint y: 274, distance: 31.6
click at [520, 274] on div at bounding box center [347, 320] width 442 height 572
click at [536, 347] on div at bounding box center [347, 320] width 442 height 572
click at [242, 253] on div at bounding box center [241, 246] width 30 height 30
click at [189, 490] on div at bounding box center [347, 320] width 442 height 572
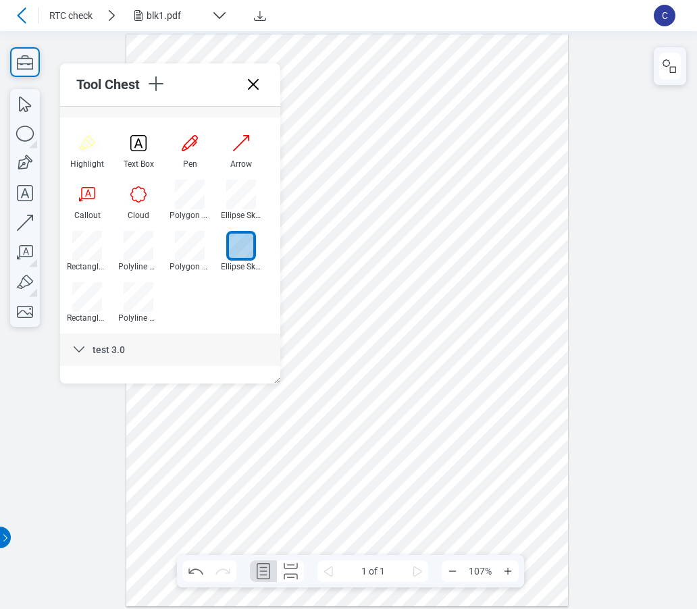
drag, startPoint x: 244, startPoint y: 480, endPoint x: 243, endPoint y: 494, distance: 13.5
click at [244, 482] on div at bounding box center [347, 320] width 442 height 572
click at [234, 536] on div at bounding box center [347, 320] width 442 height 572
drag, startPoint x: 188, startPoint y: 538, endPoint x: 190, endPoint y: 507, distance: 31.1
click at [189, 538] on div at bounding box center [347, 320] width 442 height 572
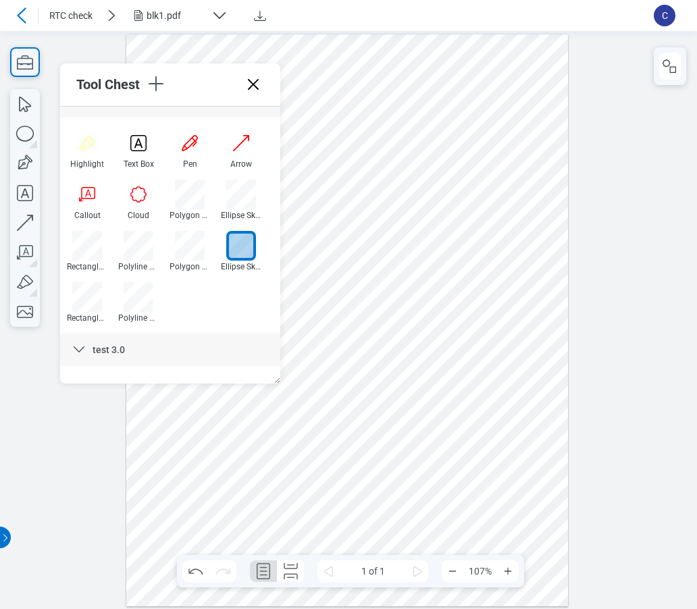
click at [190, 495] on div at bounding box center [347, 320] width 442 height 572
click at [671, 65] on icon "button" at bounding box center [670, 66] width 16 height 16
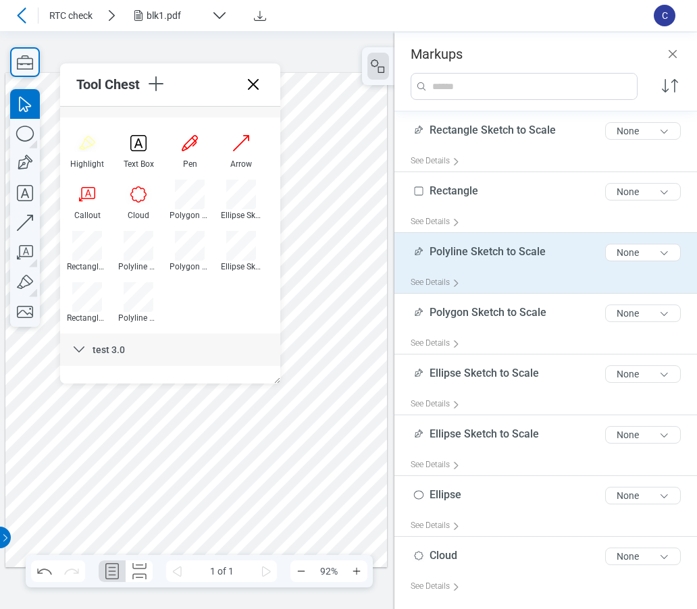
click at [478, 261] on div "Polyline Sketch to Scale 24 of 300 characters None" at bounding box center [551, 255] width 281 height 34
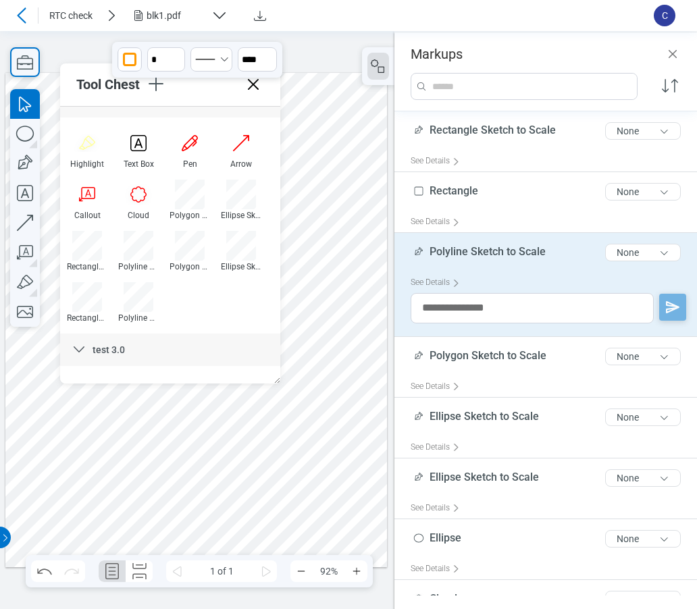
click at [249, 484] on div at bounding box center [196, 319] width 382 height 494
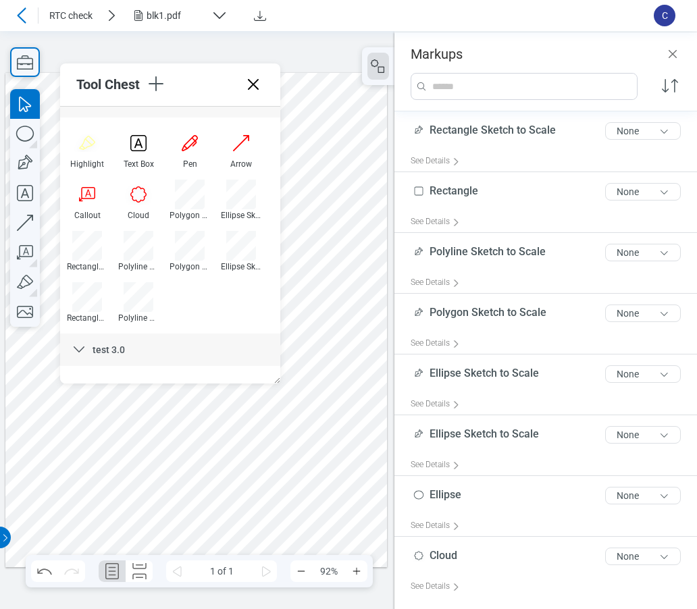
click at [184, 479] on div at bounding box center [196, 319] width 382 height 494
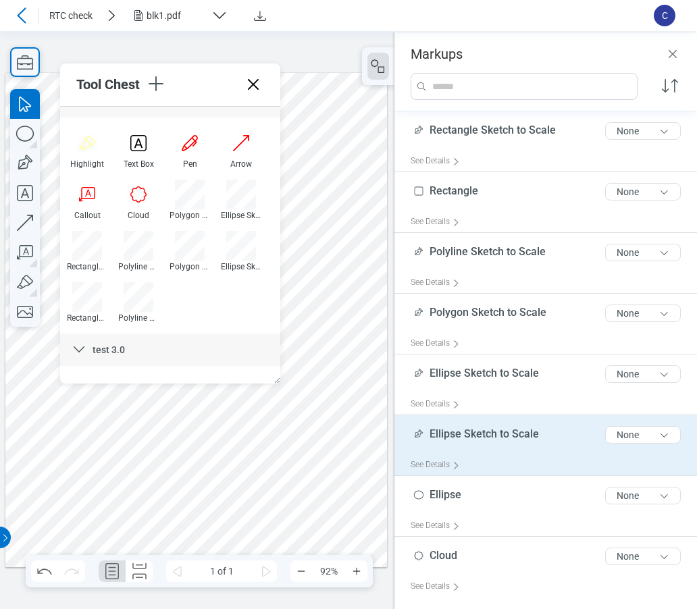
click at [470, 447] on div "Ellipse Sketch to Scale 23 of 300 characters None" at bounding box center [551, 438] width 281 height 34
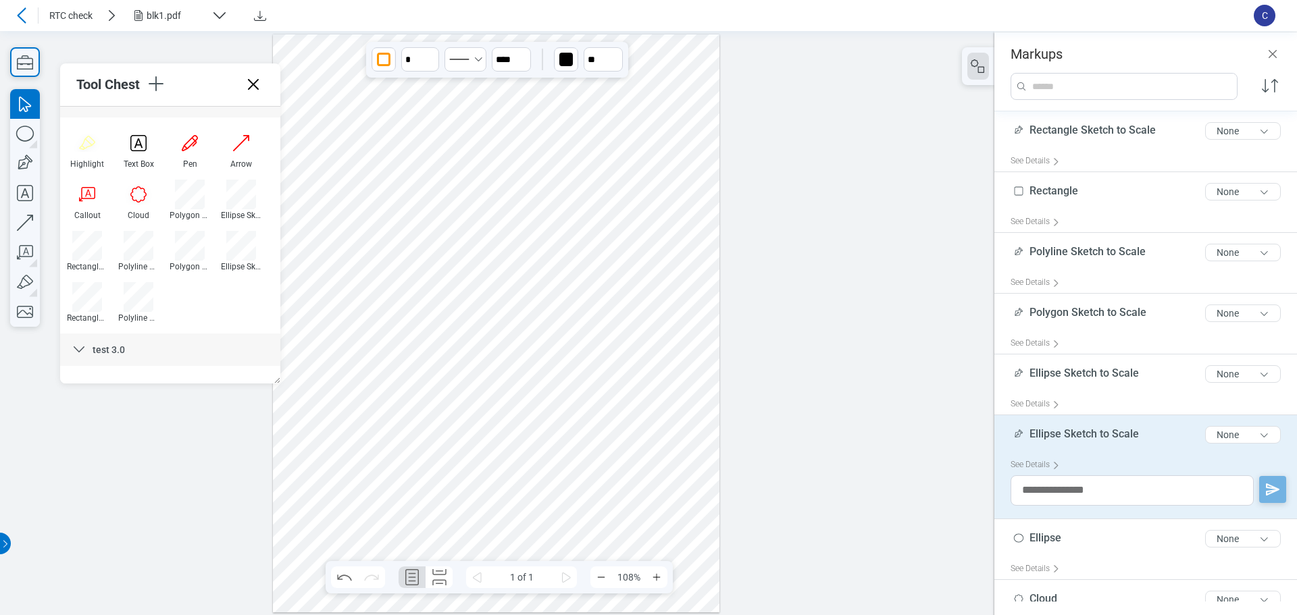
click at [22, 20] on icon at bounding box center [21, 15] width 9 height 16
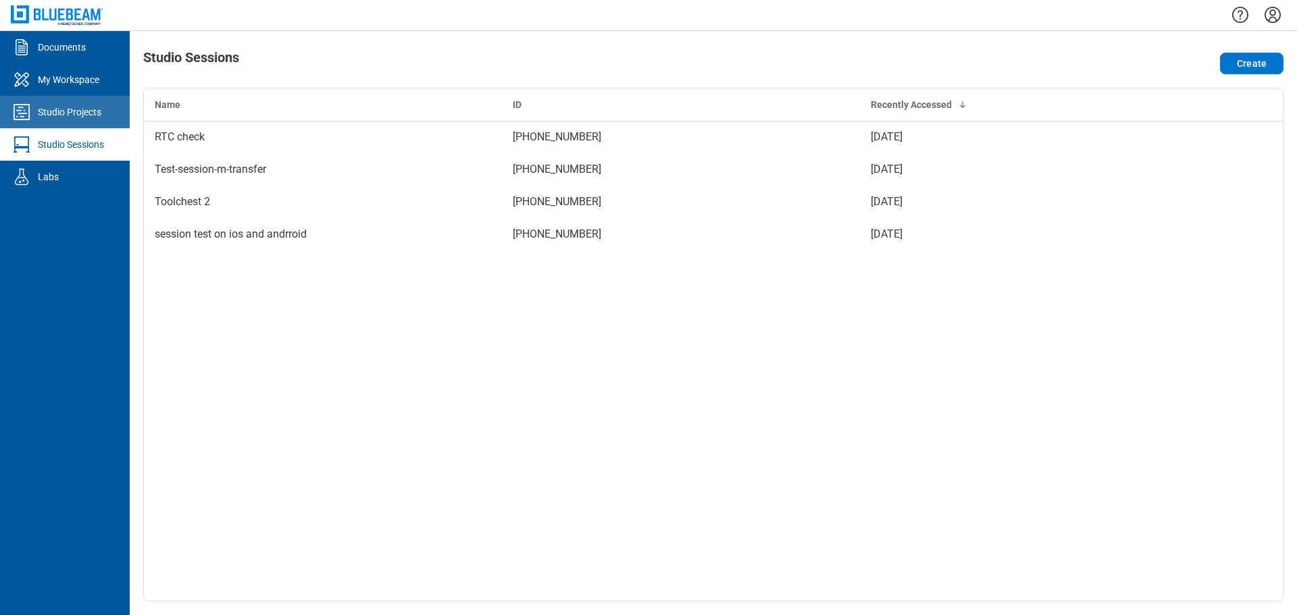
click at [73, 114] on div "Studio Projects" at bounding box center [69, 112] width 63 height 14
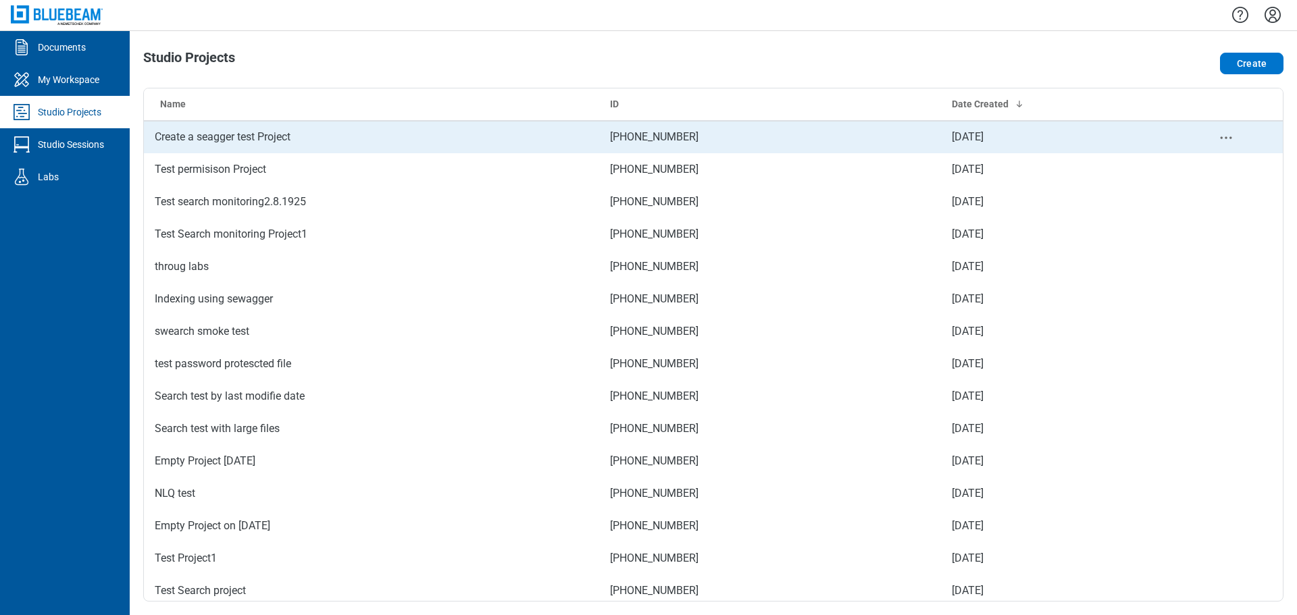
click at [253, 140] on td "Create a seagger test Project" at bounding box center [371, 137] width 455 height 32
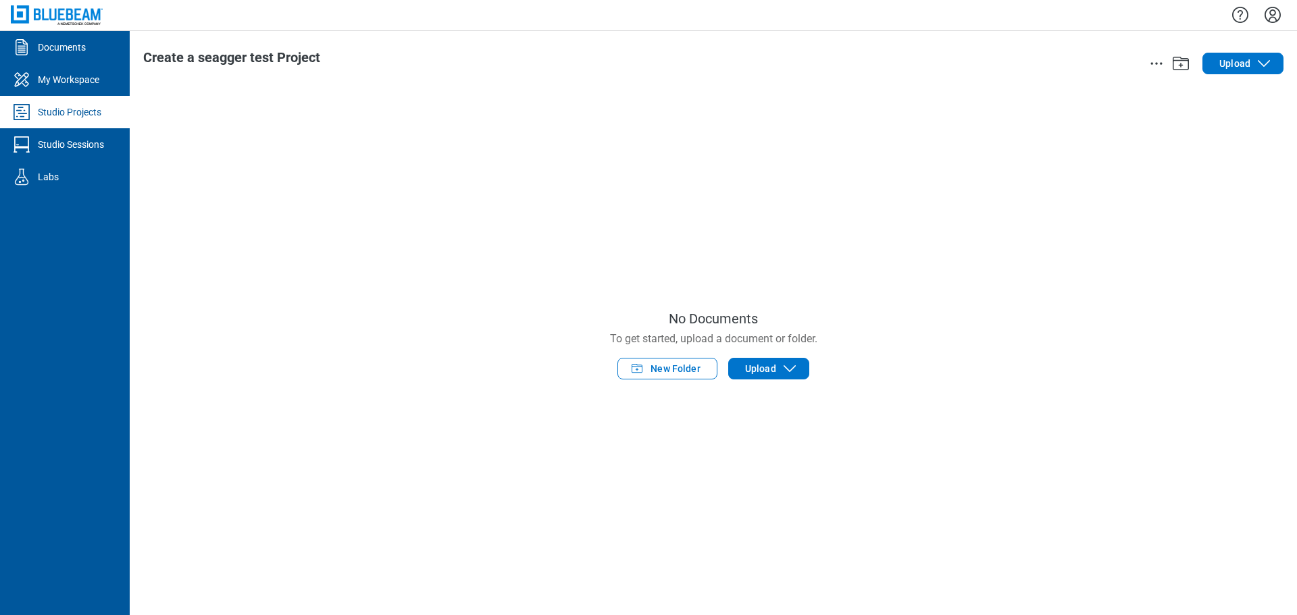
click at [50, 113] on div "Studio Projects" at bounding box center [69, 112] width 63 height 14
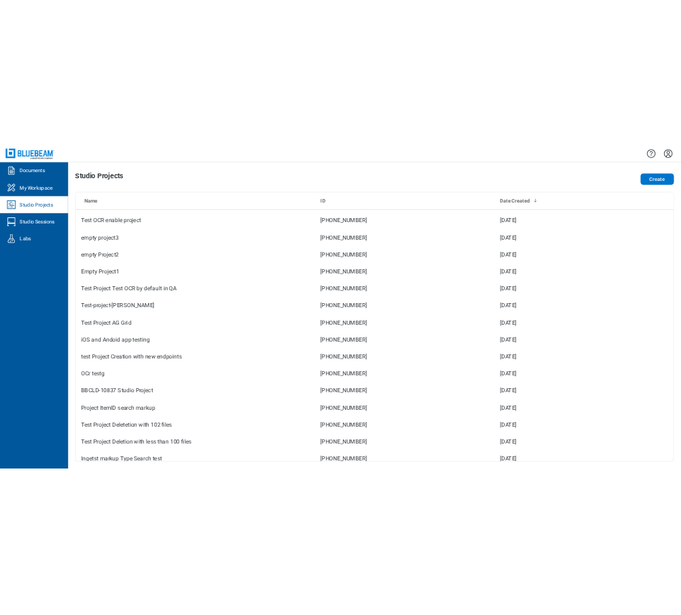
scroll to position [719, 0]
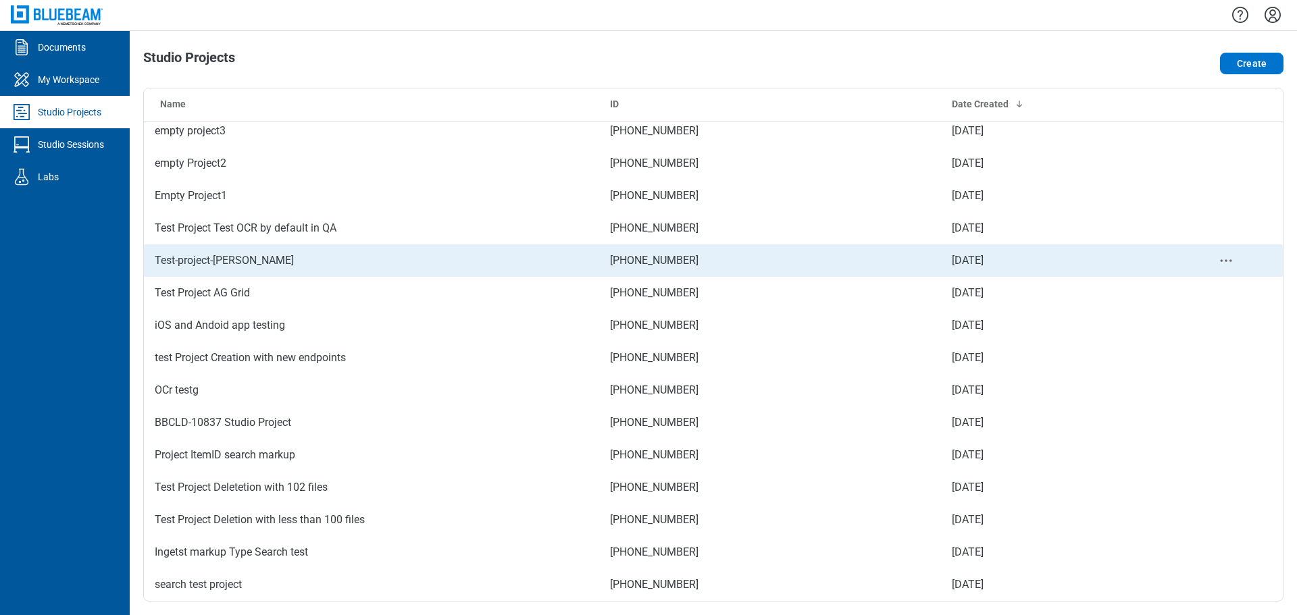
click at [198, 256] on td "Test-project-Bhavini" at bounding box center [371, 260] width 455 height 32
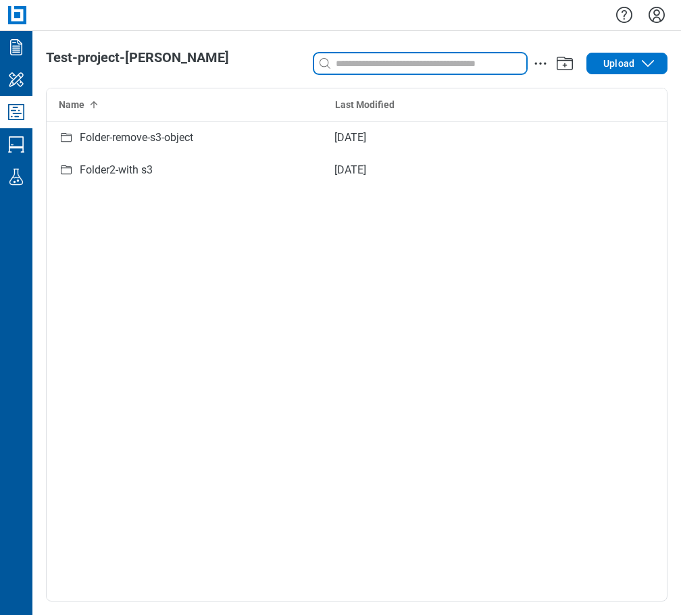
click at [420, 64] on input at bounding box center [429, 63] width 193 height 15
type input "*"
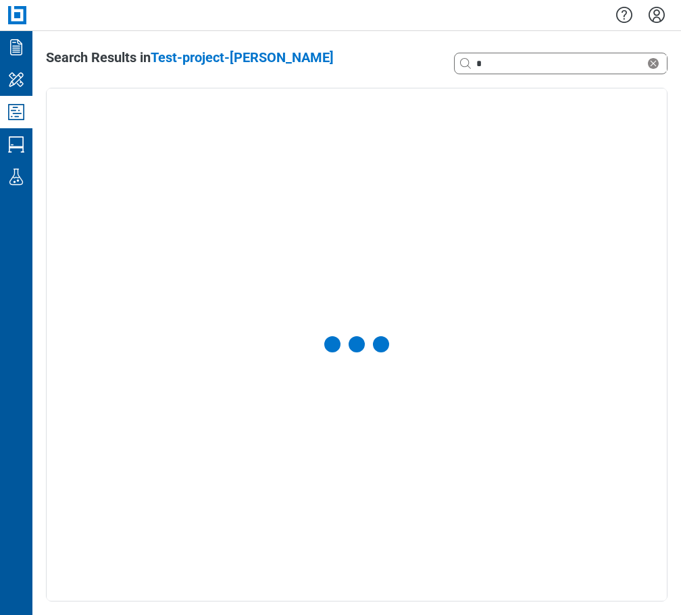
select select "**********"
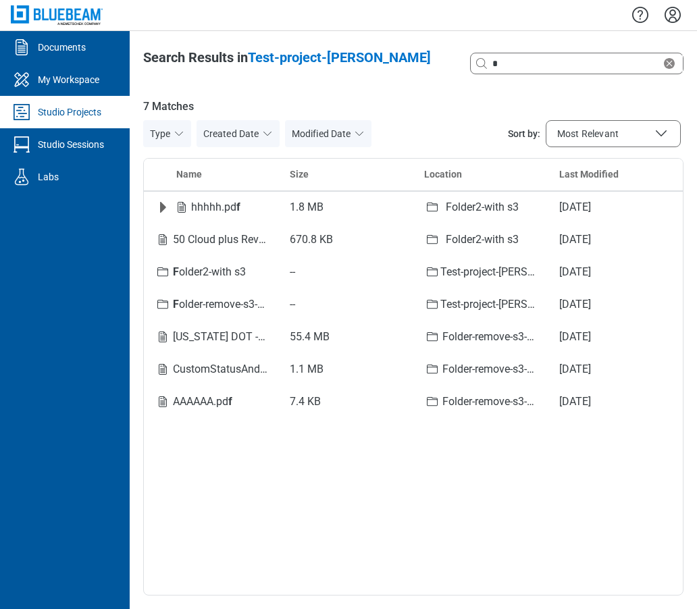
click at [359, 495] on div "Name Size Location Last Modified hhhhh.pd f 1.8 MB Folder2-with s3 Aug 5, 2025 …" at bounding box center [413, 377] width 540 height 438
click at [67, 111] on div "Studio Projects" at bounding box center [69, 112] width 63 height 14
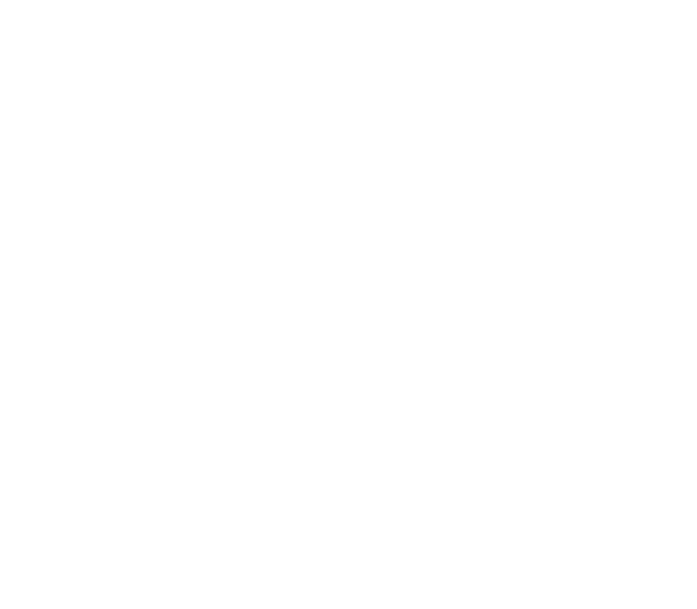
click at [577, 363] on html at bounding box center [348, 304] width 697 height 609
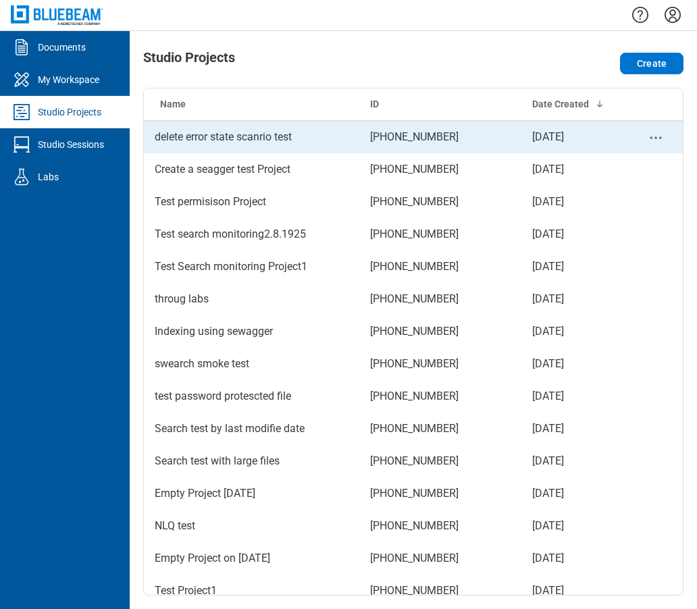
click at [249, 135] on td "delete error state scanrio test" at bounding box center [251, 137] width 215 height 32
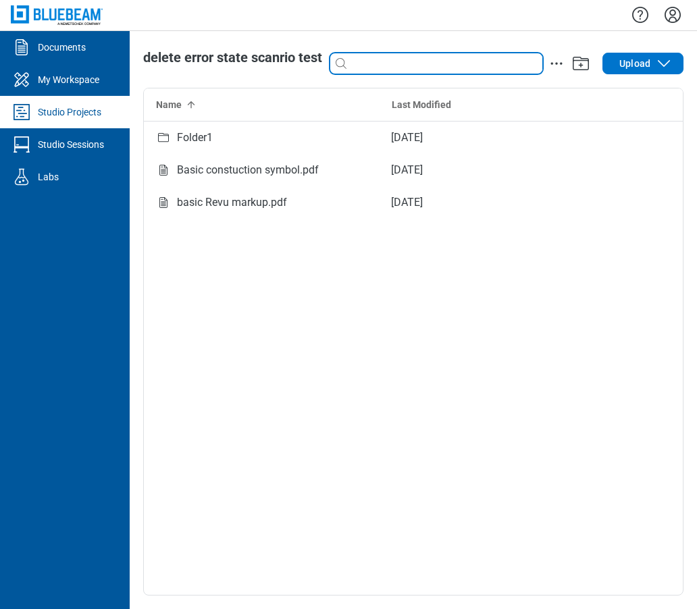
click at [365, 68] on input at bounding box center [445, 63] width 193 height 15
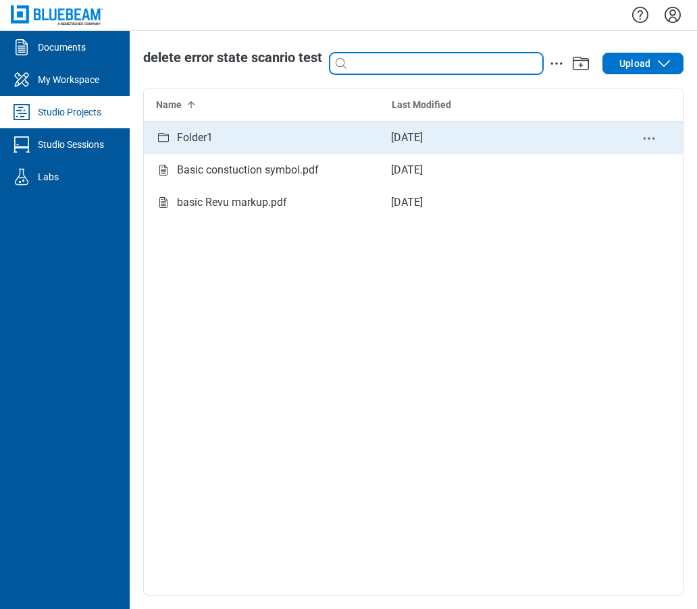
type input "*"
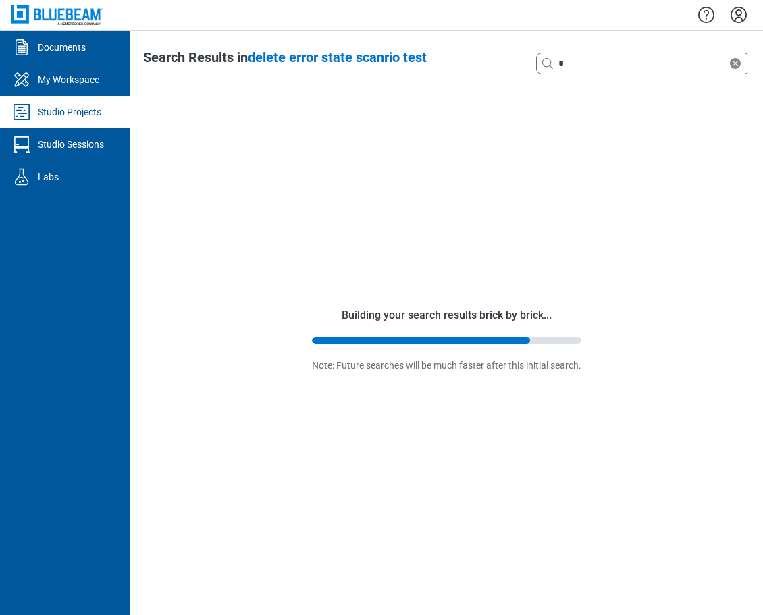
click at [55, 115] on div "Studio Projects" at bounding box center [69, 112] width 63 height 14
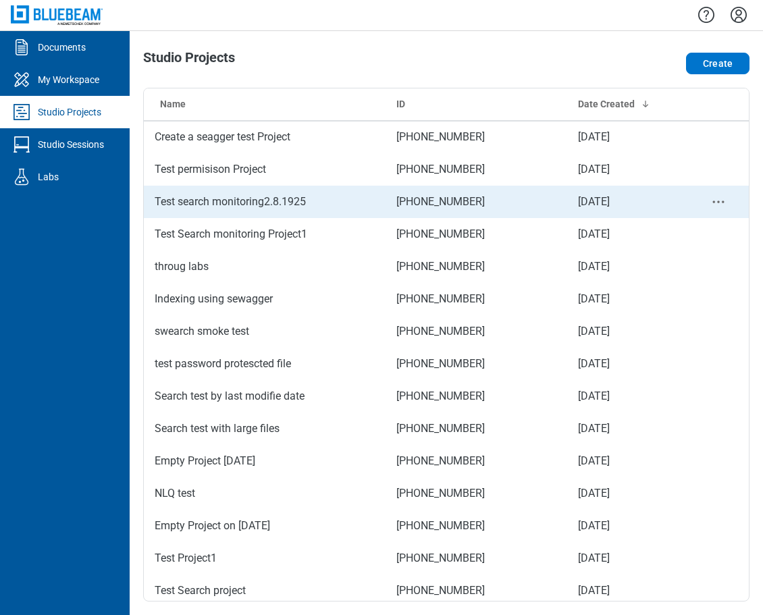
click at [240, 202] on td "Test search monitoring2.8.1925" at bounding box center [265, 202] width 242 height 32
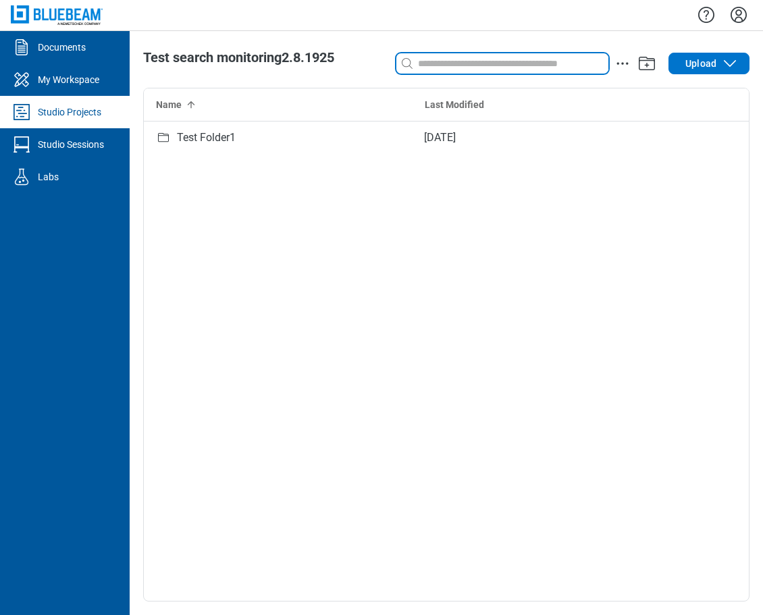
click at [454, 66] on input at bounding box center [511, 63] width 193 height 15
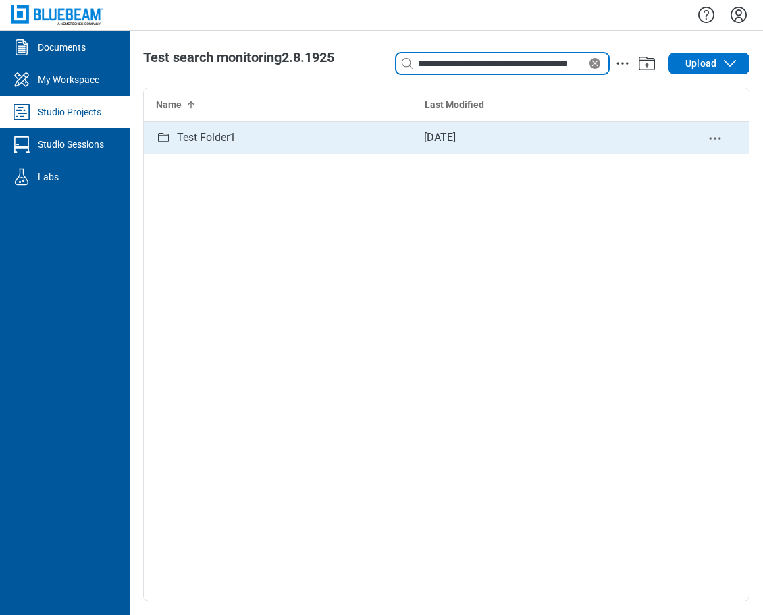
type input "**********"
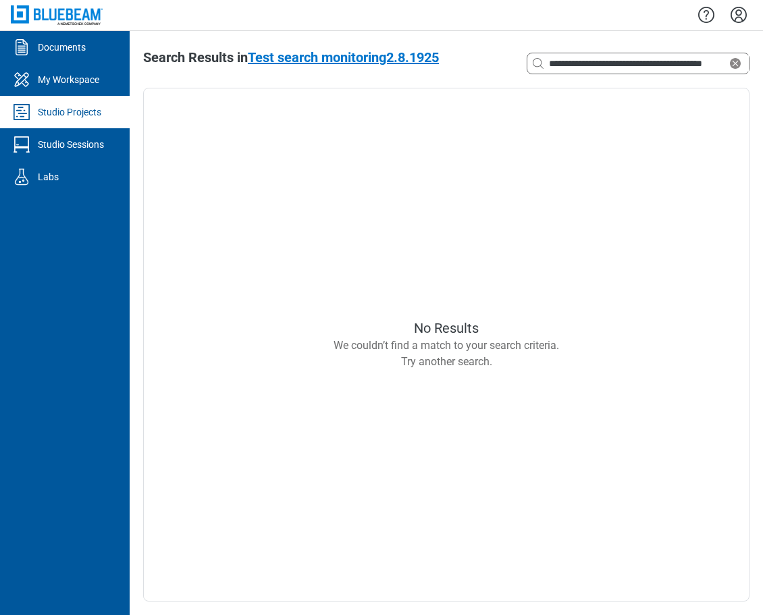
click at [296, 56] on span "Test search monitoring2.8.1925" at bounding box center [343, 57] width 191 height 16
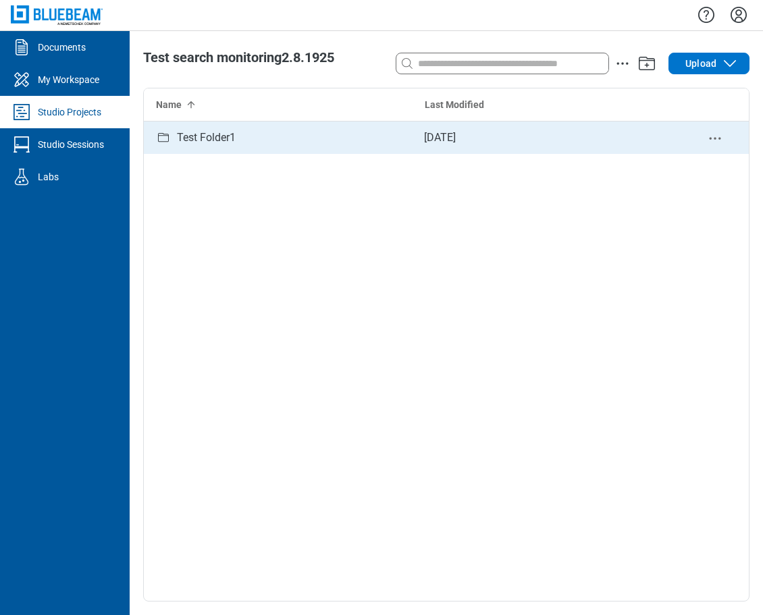
click at [207, 136] on div "Test Folder1" at bounding box center [206, 137] width 59 height 27
click at [223, 145] on div "Sub Folder1" at bounding box center [205, 137] width 57 height 27
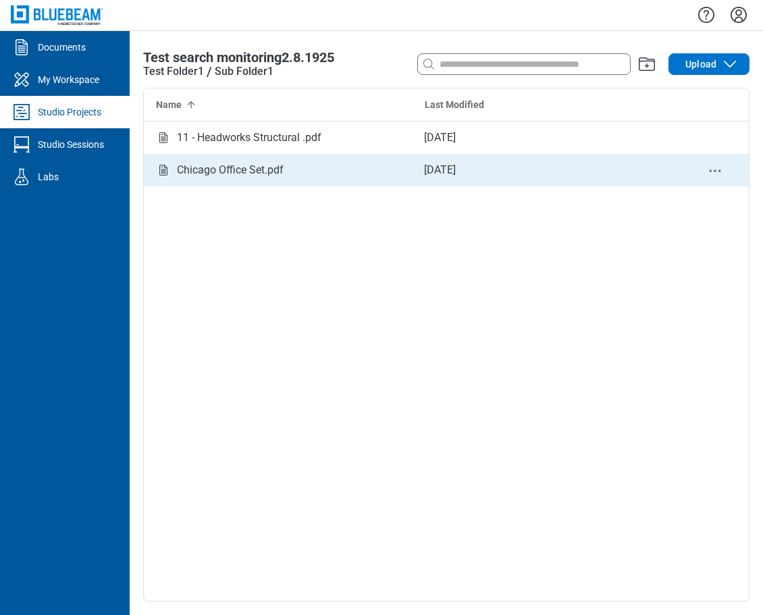
click at [222, 167] on div "Chicago Office Set.pdf" at bounding box center [230, 170] width 107 height 27
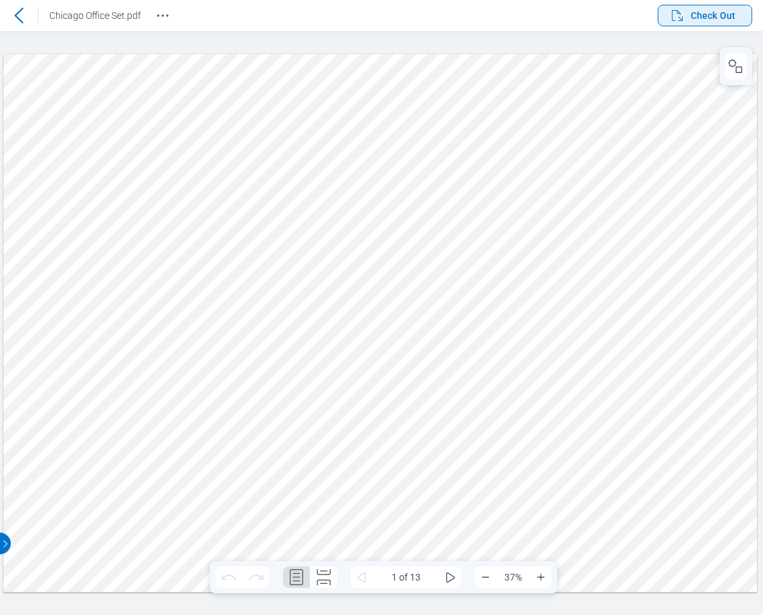
click at [696, 18] on span "Check Out" at bounding box center [713, 16] width 45 height 14
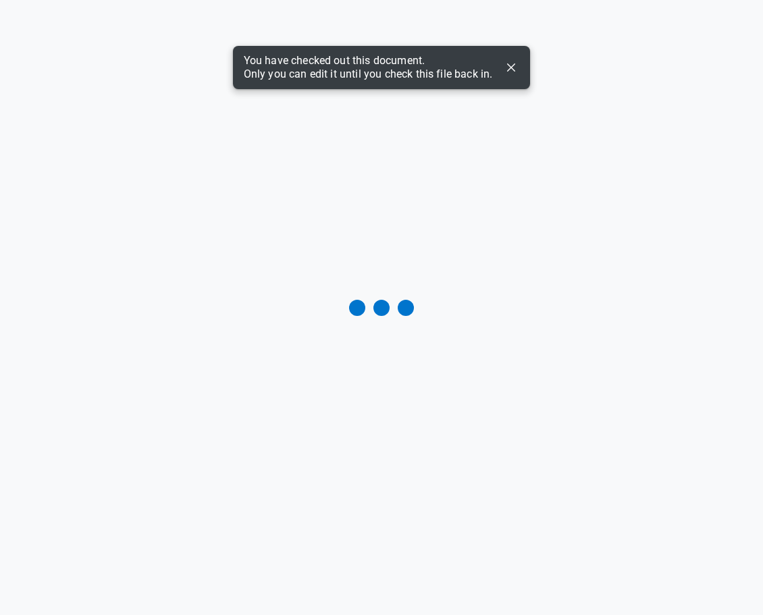
click at [512, 69] on icon "Dismiss" at bounding box center [511, 67] width 16 height 16
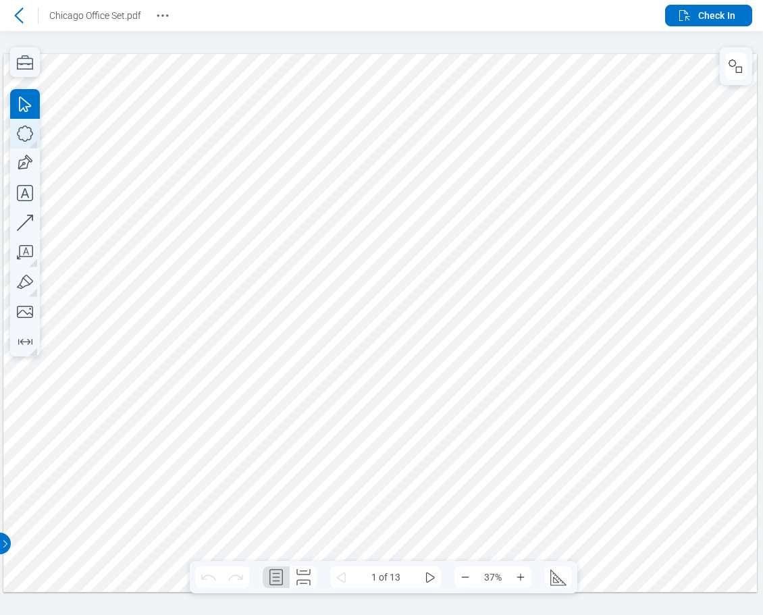
click at [32, 131] on icon "button" at bounding box center [25, 134] width 30 height 30
drag, startPoint x: 298, startPoint y: 156, endPoint x: 60, endPoint y: 168, distance: 238.0
click at [396, 228] on div at bounding box center [380, 322] width 754 height 539
click at [28, 186] on icon "button" at bounding box center [25, 193] width 16 height 16
click at [553, 150] on div at bounding box center [380, 322] width 754 height 539
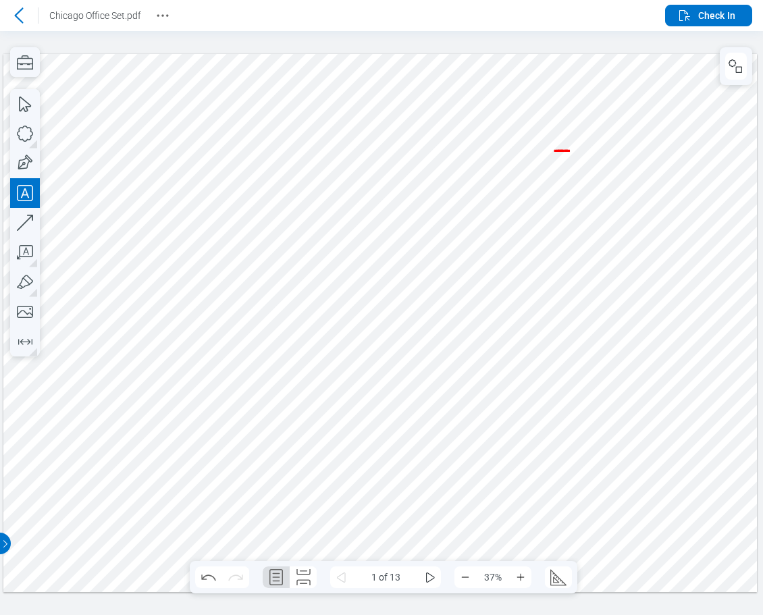
click at [652, 169] on div at bounding box center [380, 322] width 754 height 539
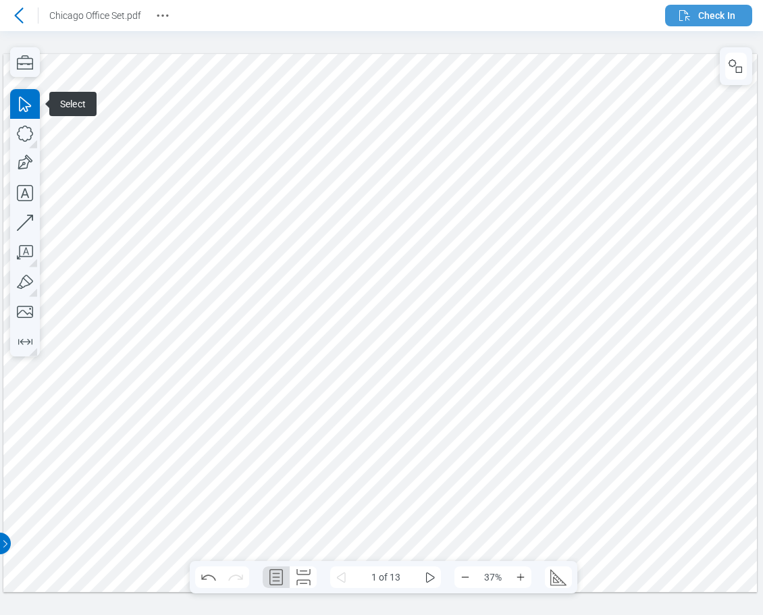
click at [696, 16] on span "Check In" at bounding box center [716, 16] width 37 height 14
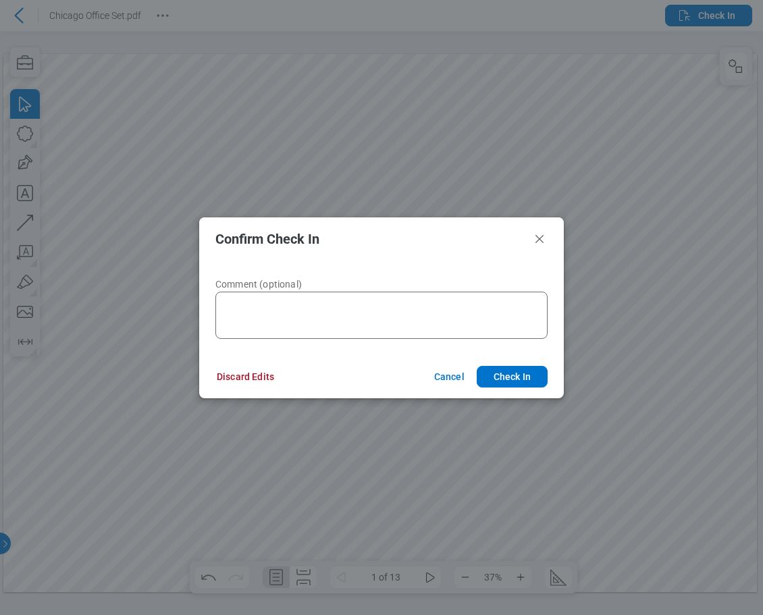
drag, startPoint x: 526, startPoint y: 379, endPoint x: 754, endPoint y: 365, distance: 228.0
click at [526, 378] on button "Check In" at bounding box center [512, 377] width 71 height 22
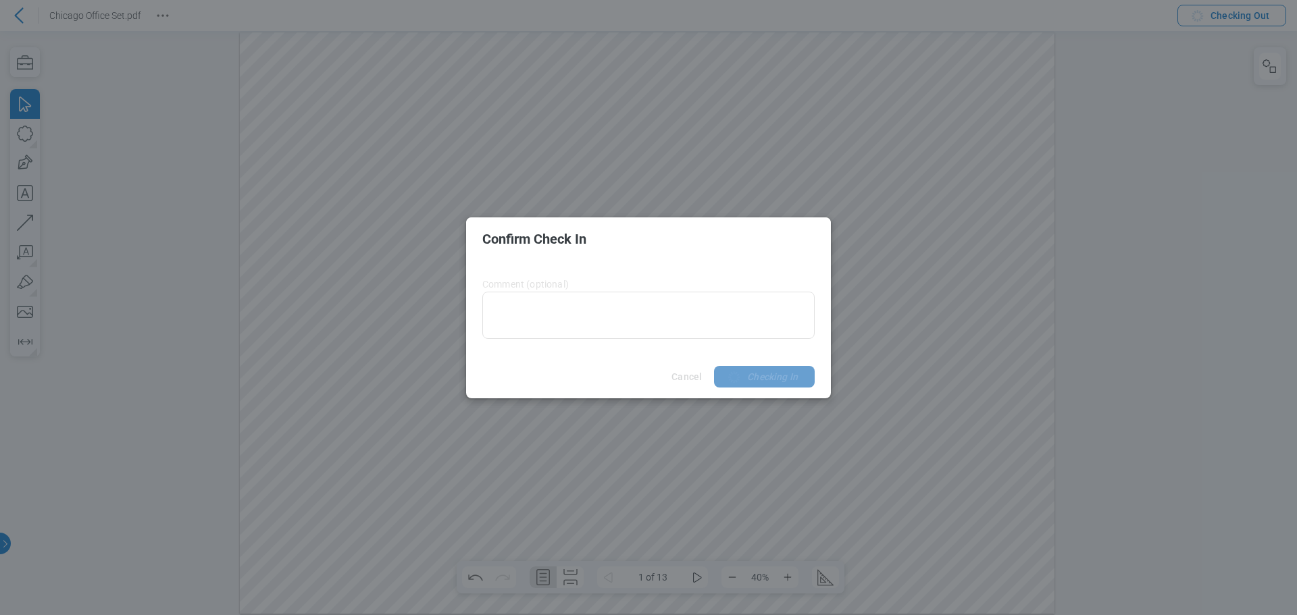
click at [17, 14] on div "Confirm Check In Comment (optional) Cancel Checking In" at bounding box center [648, 307] width 1297 height 615
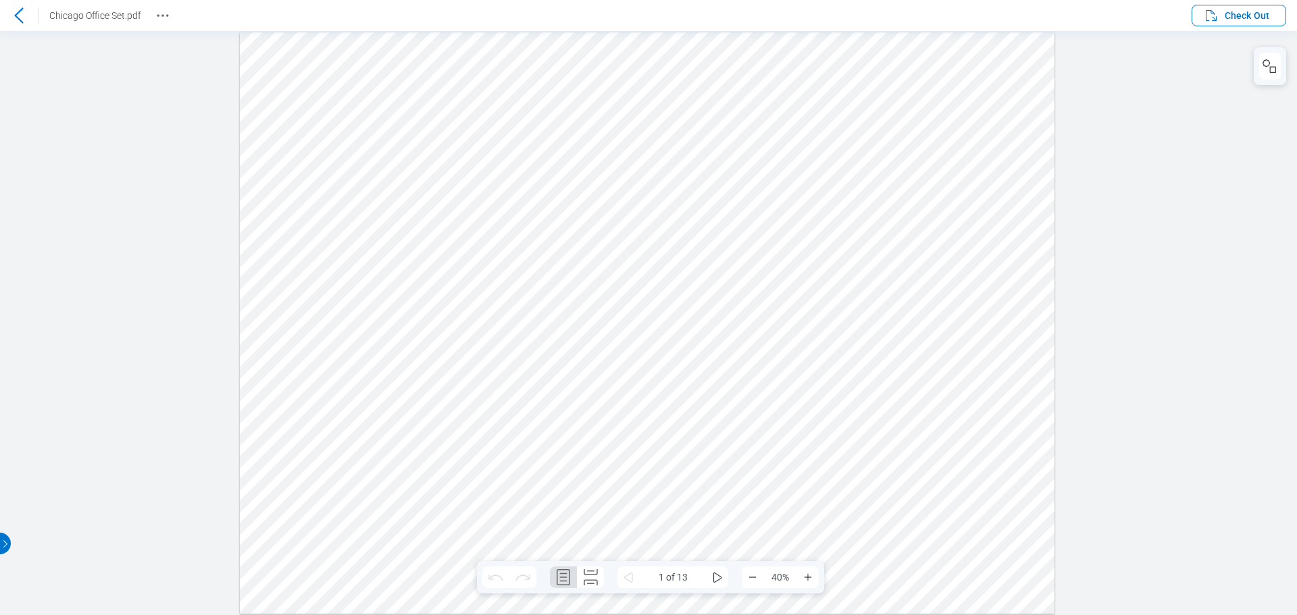
click at [7, 18] on div at bounding box center [19, 16] width 38 height 22
click at [14, 16] on icon at bounding box center [19, 15] width 16 height 16
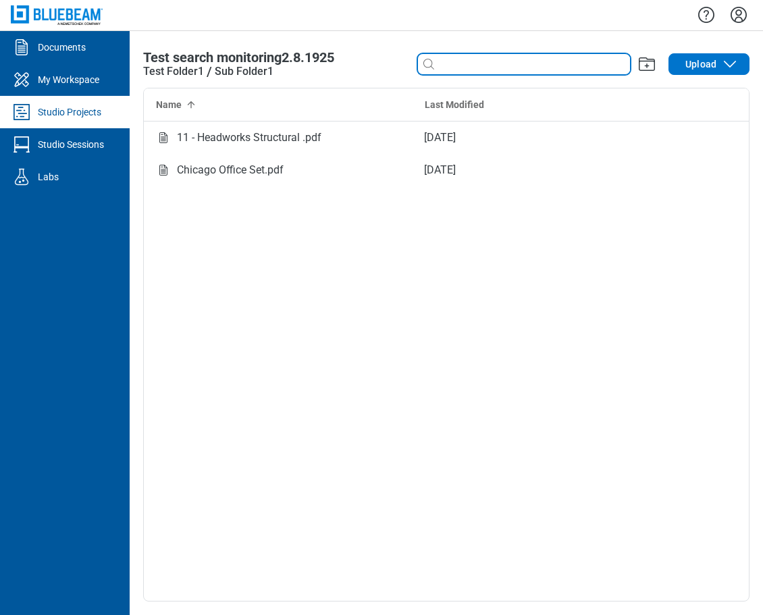
click at [446, 65] on input at bounding box center [533, 64] width 193 height 15
click at [489, 61] on input "*******" at bounding box center [523, 64] width 172 height 15
drag, startPoint x: 480, startPoint y: 70, endPoint x: 425, endPoint y: 68, distance: 54.7
click at [425, 68] on div "*******" at bounding box center [524, 64] width 212 height 22
paste input "**********"
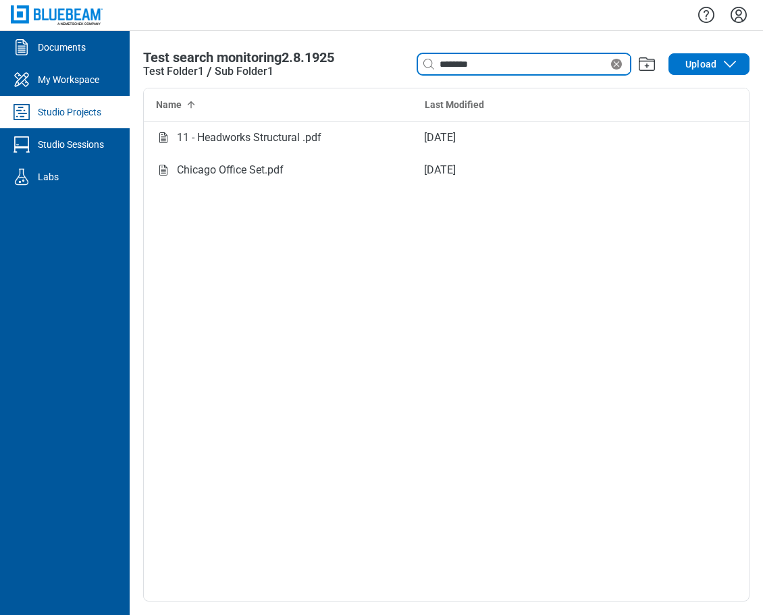
type input "**********"
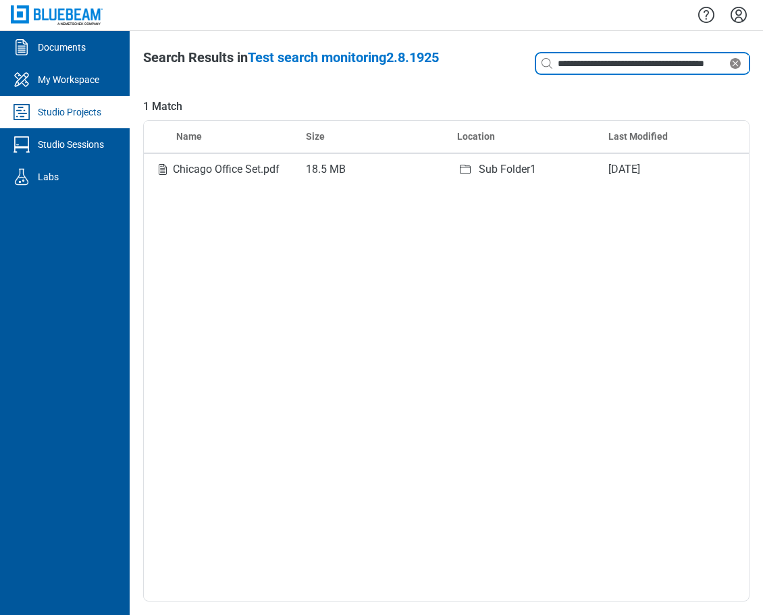
click at [696, 65] on input "**********" at bounding box center [641, 63] width 172 height 15
click at [675, 63] on input "**********" at bounding box center [625, 63] width 204 height 15
click at [660, 63] on input "**********" at bounding box center [629, 63] width 195 height 15
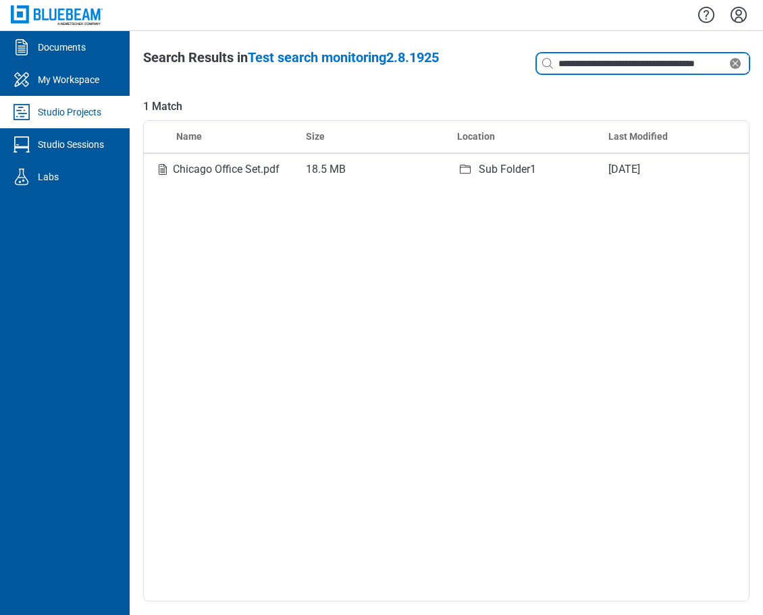
scroll to position [0, 0]
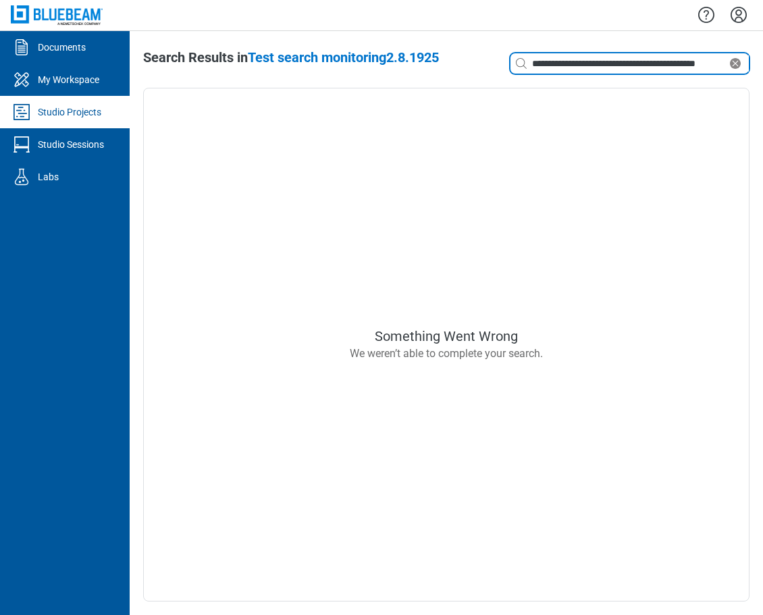
click at [681, 61] on input "**********" at bounding box center [628, 63] width 198 height 15
type input "**********"
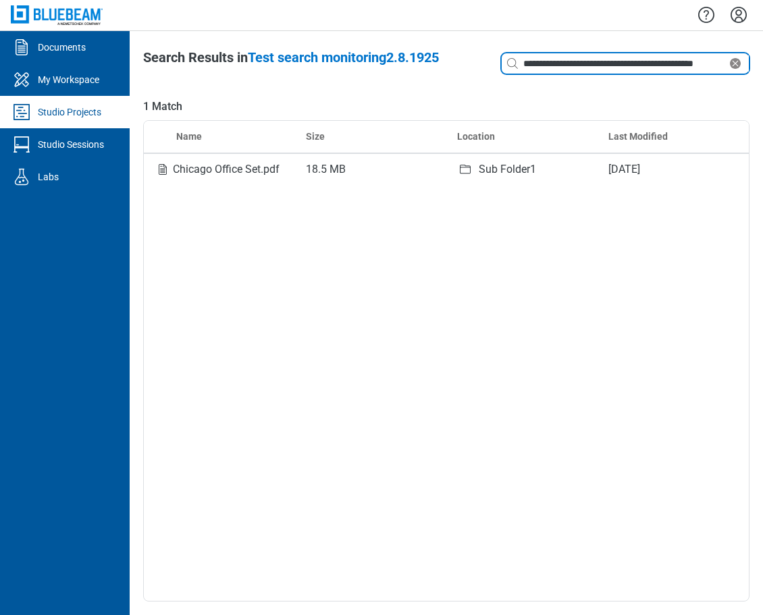
scroll to position [0, 4]
drag, startPoint x: 523, startPoint y: 65, endPoint x: 785, endPoint y: 61, distance: 262.7
click at [696, 61] on html "**********" at bounding box center [381, 307] width 763 height 615
click at [577, 61] on input at bounding box center [652, 63] width 193 height 15
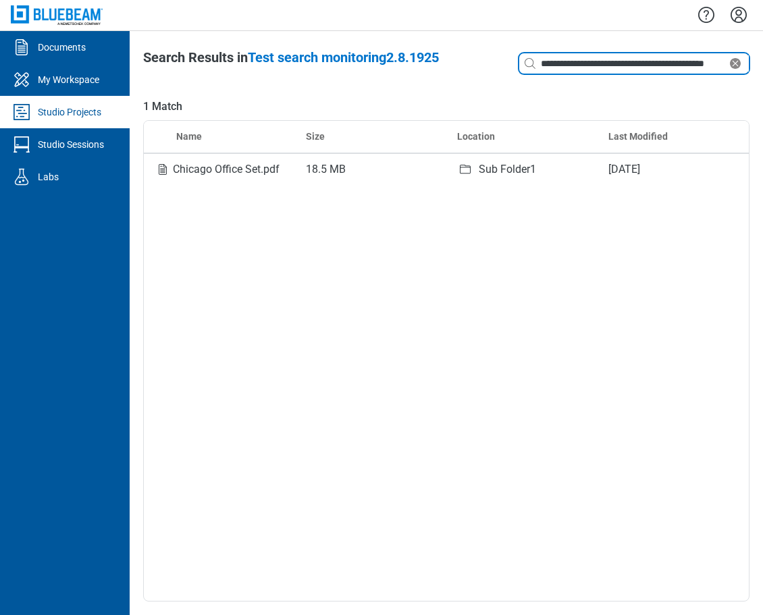
scroll to position [0, 7]
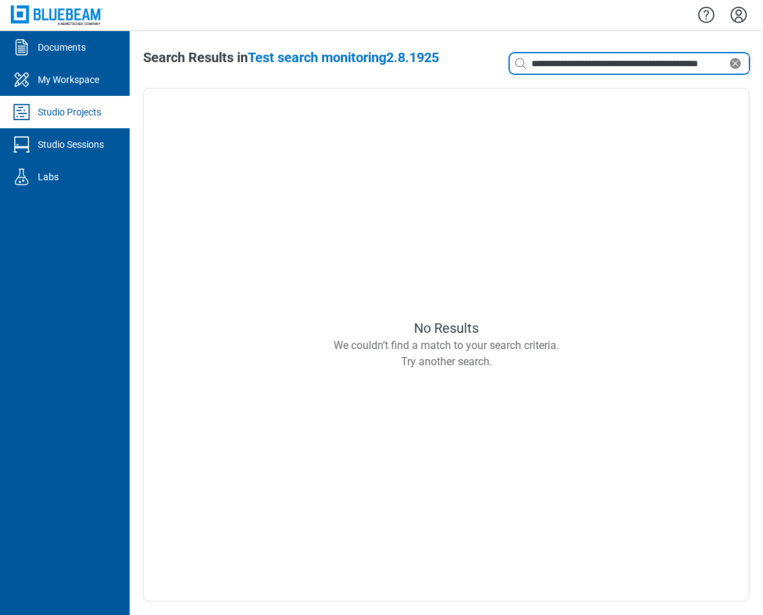
drag, startPoint x: 663, startPoint y: 61, endPoint x: 752, endPoint y: 59, distance: 88.5
click at [696, 59] on div "**********" at bounding box center [446, 323] width 633 height 584
type input "**********"
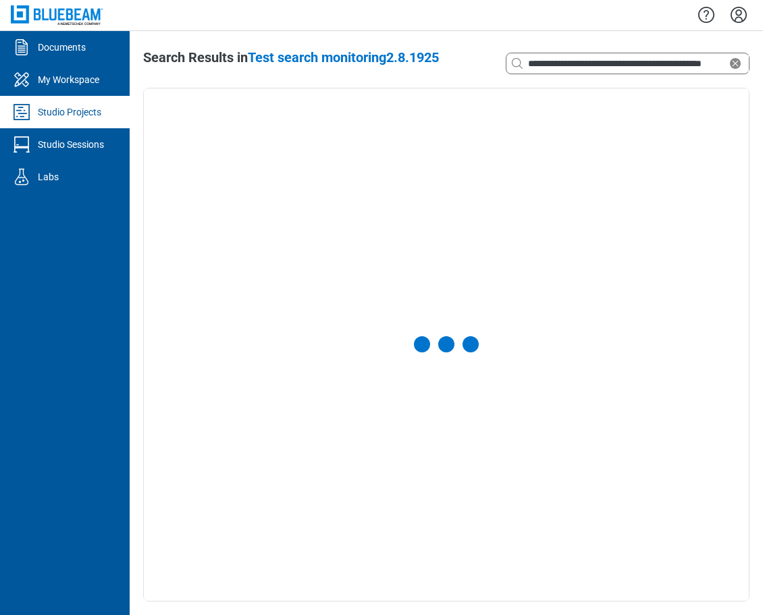
scroll to position [0, 0]
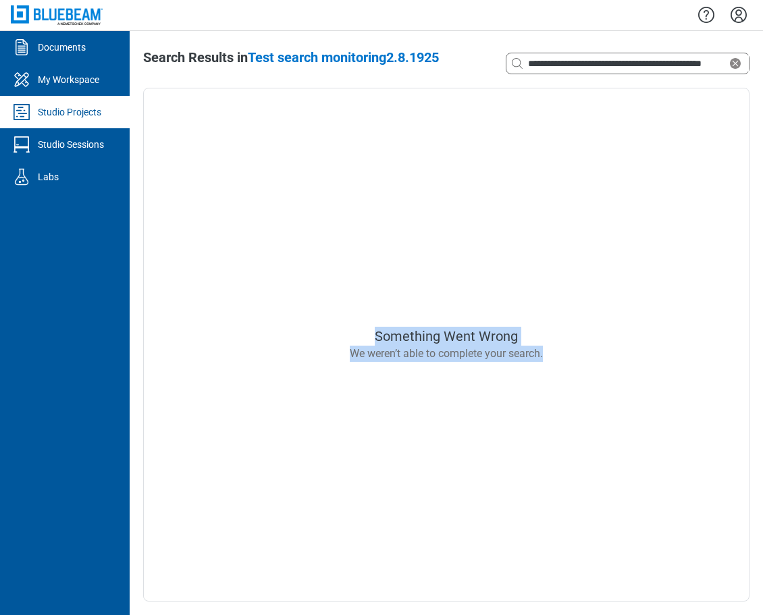
drag, startPoint x: 374, startPoint y: 337, endPoint x: 548, endPoint y: 365, distance: 175.9
click at [548, 365] on div "Something Went Wrong We weren’t able to complete your search." at bounding box center [446, 345] width 606 height 514
click at [540, 64] on input "**********" at bounding box center [626, 63] width 202 height 15
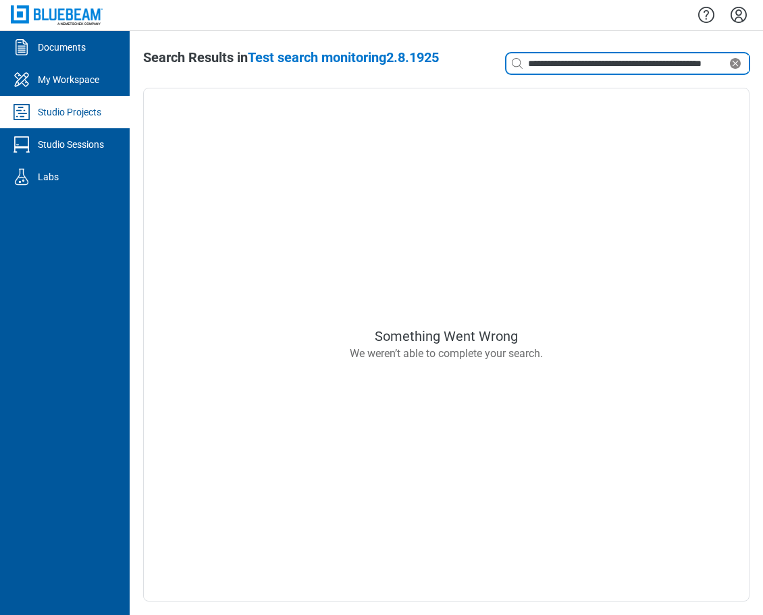
scroll to position [0, 7]
drag, startPoint x: 528, startPoint y: 64, endPoint x: 749, endPoint y: 61, distance: 220.9
click at [696, 61] on div "**********" at bounding box center [628, 64] width 244 height 22
click at [666, 61] on input "**********" at bounding box center [626, 63] width 202 height 15
click at [696, 66] on input "**********" at bounding box center [626, 63] width 202 height 15
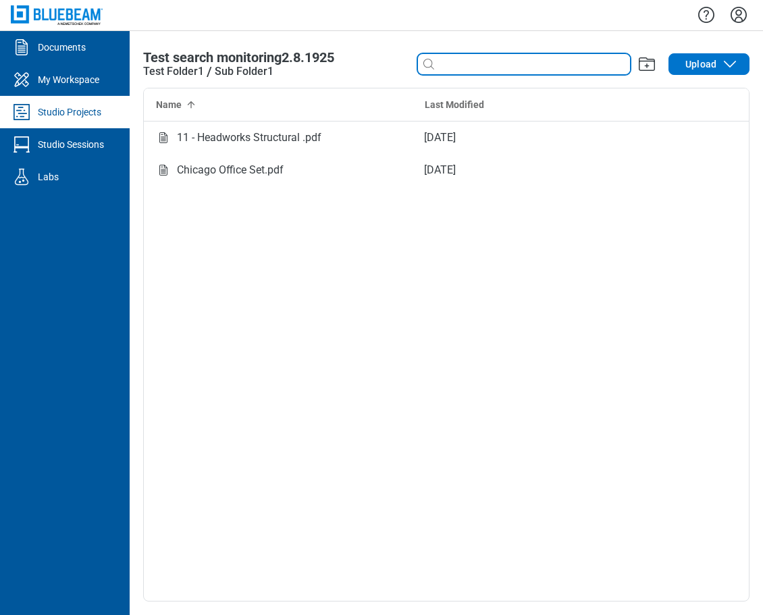
click at [454, 65] on input at bounding box center [533, 64] width 193 height 15
paste input "**********"
click at [492, 64] on input "**********" at bounding box center [508, 64] width 202 height 15
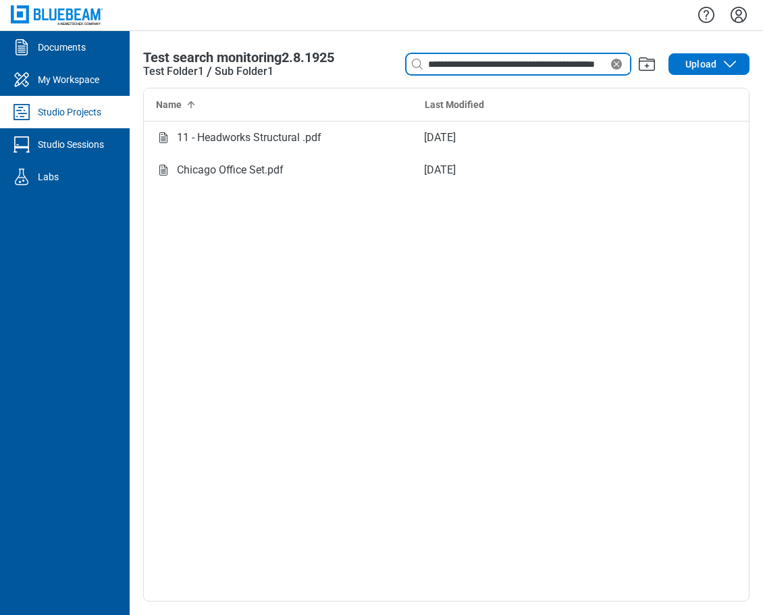
type input "**********"
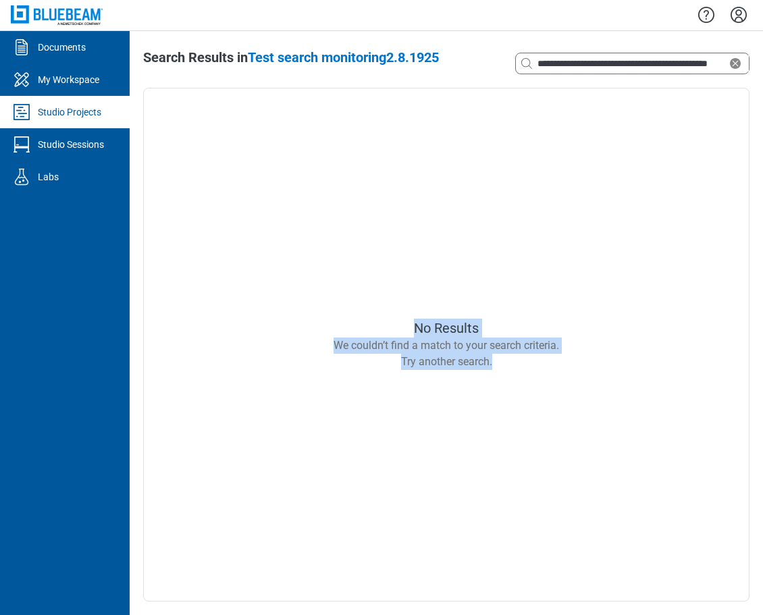
drag, startPoint x: 414, startPoint y: 330, endPoint x: 517, endPoint y: 384, distance: 115.7
click at [517, 384] on div "No Results We couldn’t find a match to your search criteria. Try another search." at bounding box center [446, 345] width 606 height 514
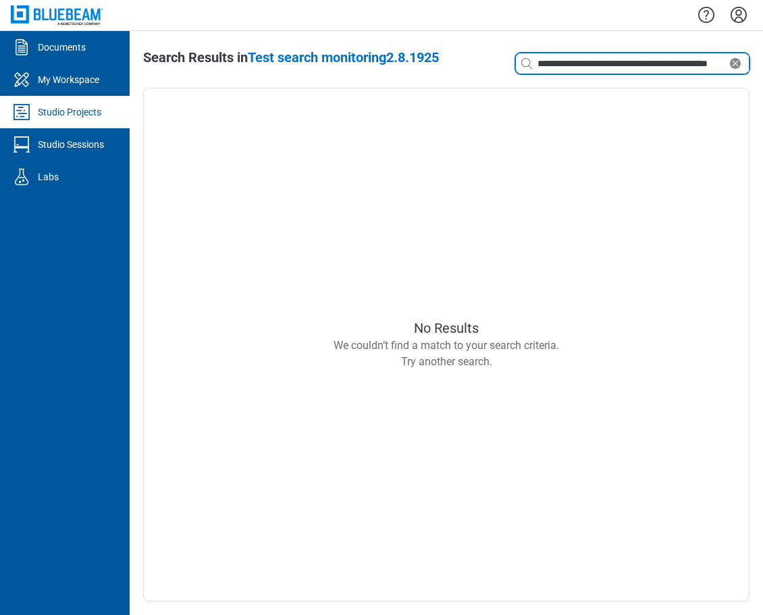
click at [617, 62] on input "**********" at bounding box center [631, 63] width 192 height 15
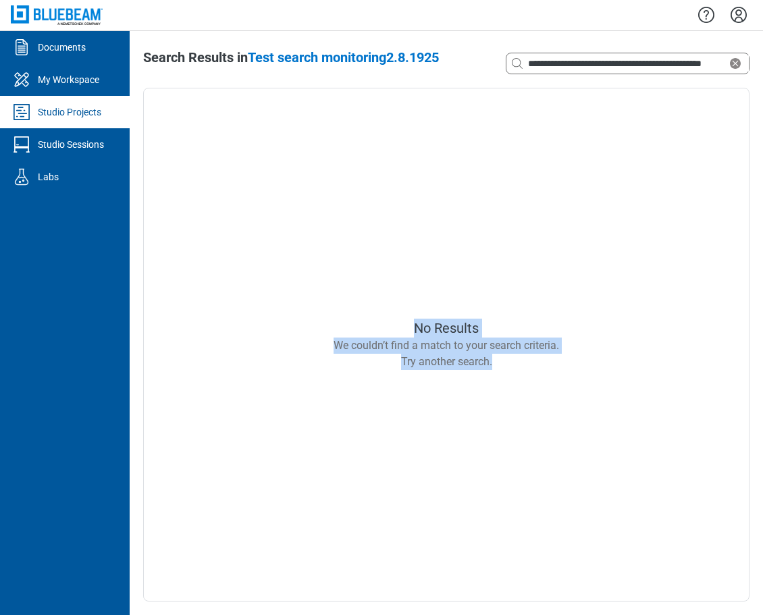
drag, startPoint x: 407, startPoint y: 328, endPoint x: 538, endPoint y: 379, distance: 140.5
click at [538, 379] on div "No Results We couldn’t find a match to your search criteria. Try another search." at bounding box center [446, 345] width 606 height 514
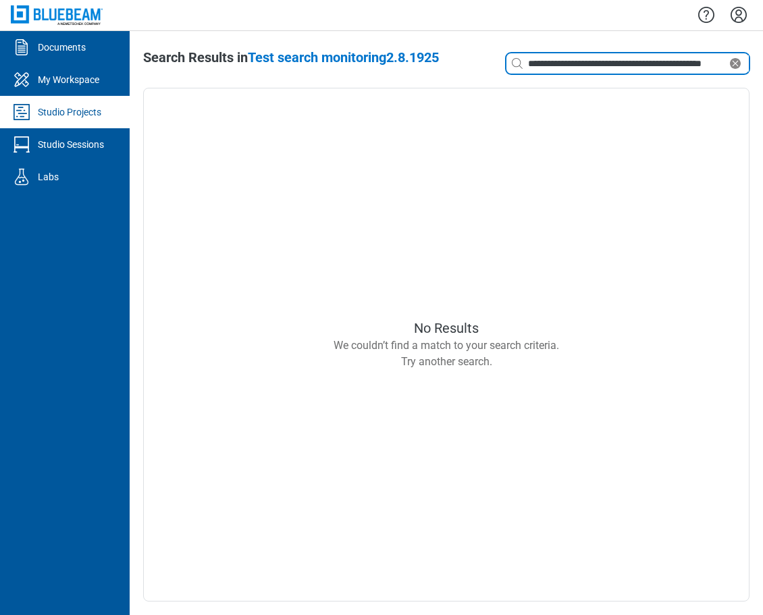
click at [704, 61] on input "**********" at bounding box center [626, 63] width 202 height 15
type input "**********"
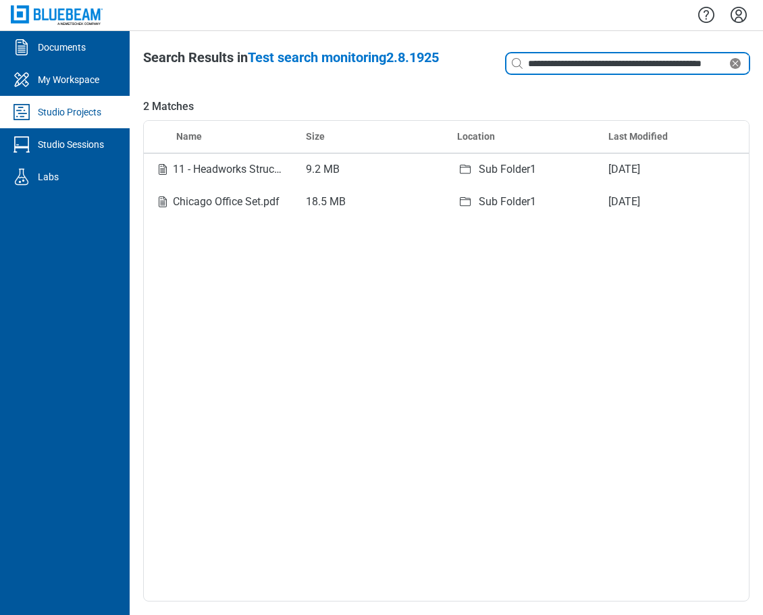
drag, startPoint x: 708, startPoint y: 62, endPoint x: 694, endPoint y: 62, distance: 13.5
click at [694, 62] on input "**********" at bounding box center [626, 63] width 202 height 15
click at [672, 93] on div "2 Matches Name Size Location Last Modified 11 - Headworks Structural .pdf 9.2 M…" at bounding box center [446, 345] width 606 height 514
drag, startPoint x: 527, startPoint y: 61, endPoint x: 843, endPoint y: 61, distance: 316.7
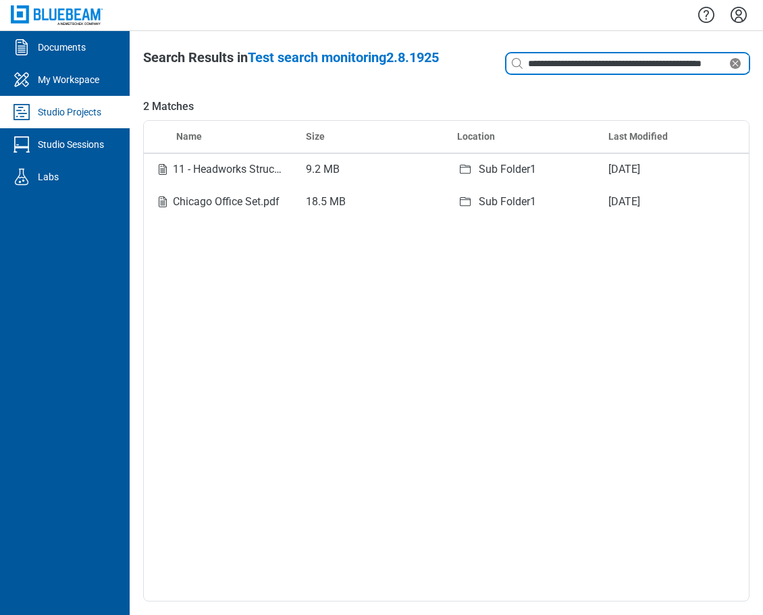
click at [762, 61] on html "**********" at bounding box center [381, 307] width 763 height 615
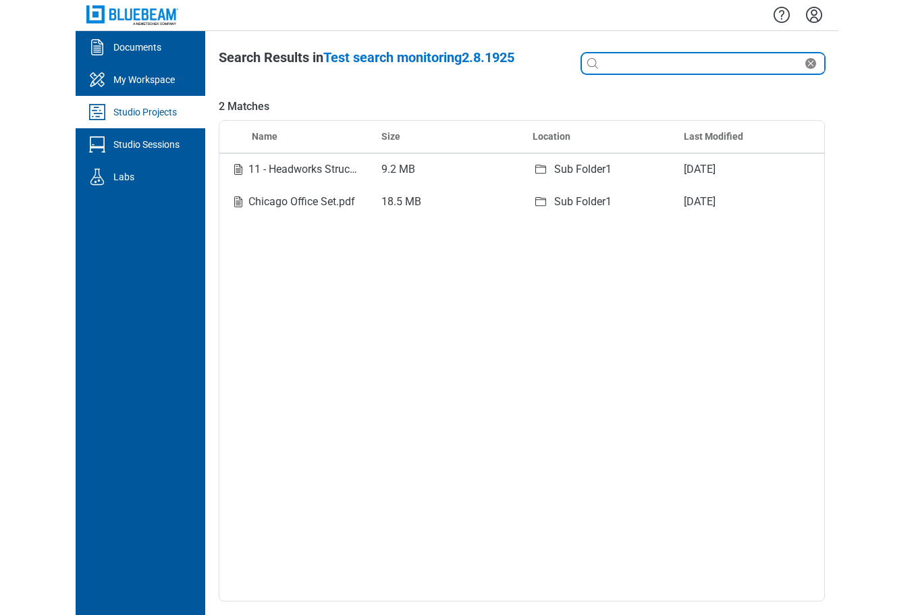
scroll to position [0, 0]
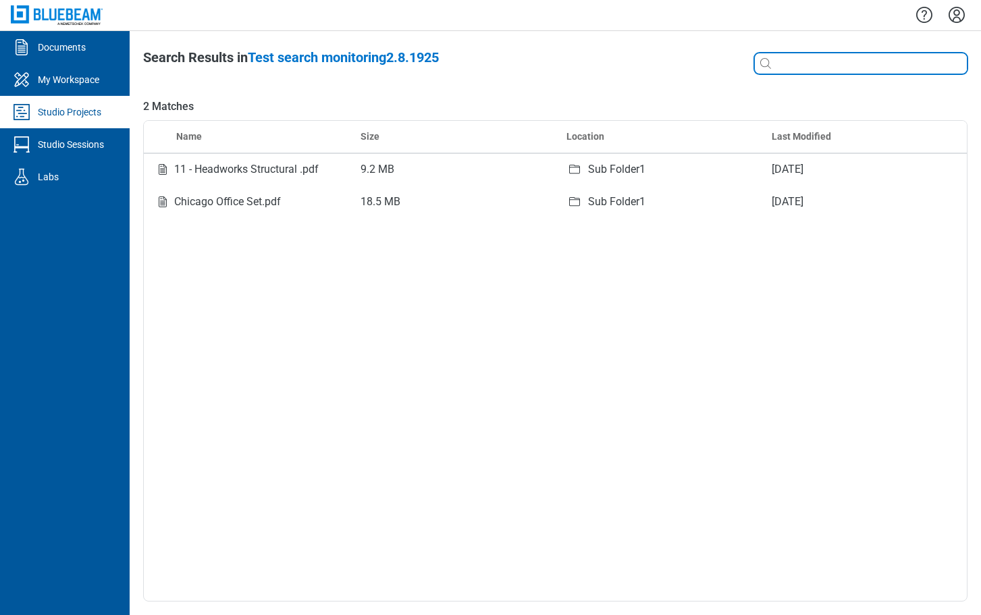
click at [762, 64] on input at bounding box center [870, 63] width 193 height 15
click at [469, 322] on div "Name Size Location Last Modified 11 - Headworks Structural .pdf 9.2 MB Sub Fold…" at bounding box center [555, 361] width 825 height 482
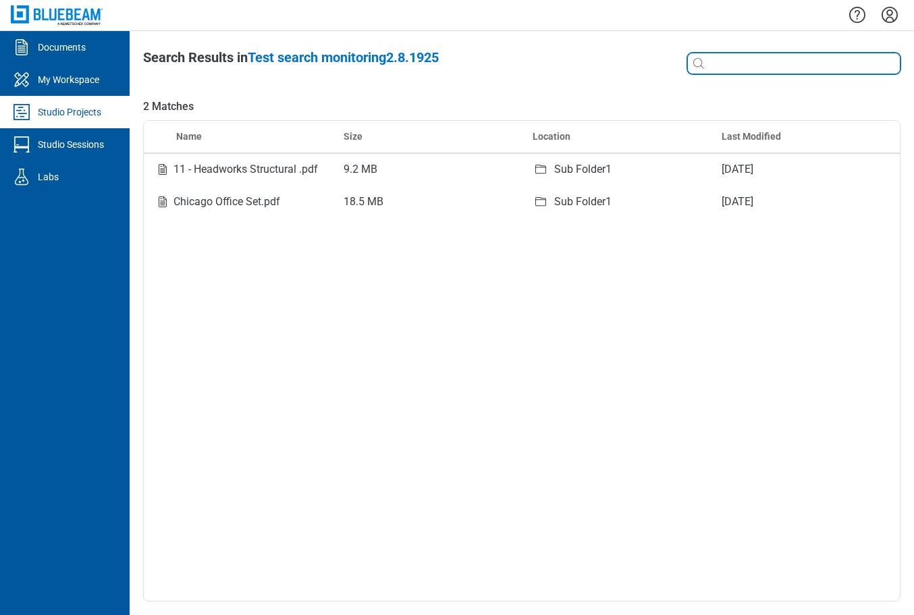
click at [718, 61] on input at bounding box center [803, 63] width 193 height 15
click at [762, 309] on div "Name Size Location Last Modified 11 - Headworks Structural .pdf 9.2 MB Sub Fold…" at bounding box center [522, 361] width 758 height 482
click at [756, 67] on input at bounding box center [803, 63] width 193 height 15
type input "*"
